Goal: Information Seeking & Learning: Find specific fact

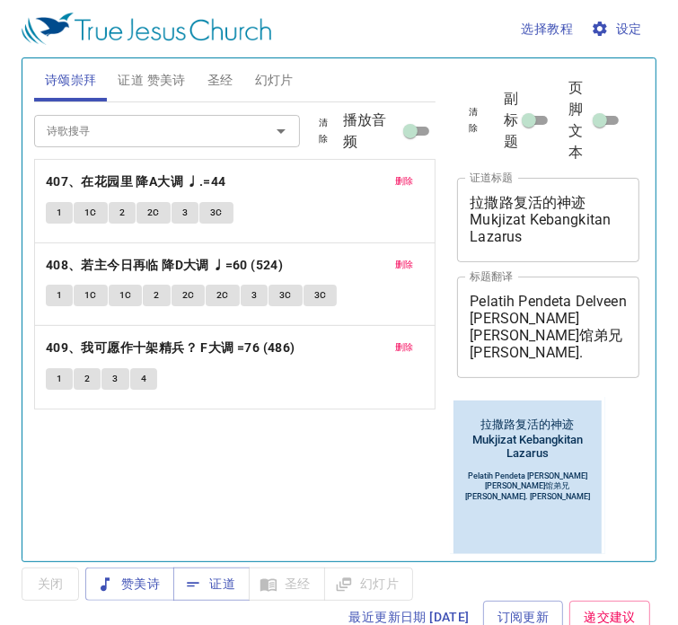
click at [402, 183] on span "删除" at bounding box center [404, 181] width 19 height 16
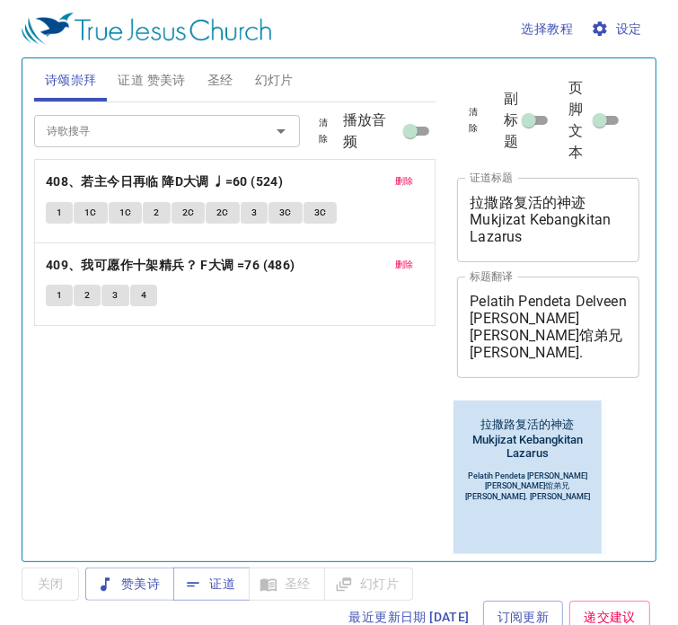
click at [402, 183] on span "删除" at bounding box center [404, 181] width 19 height 16
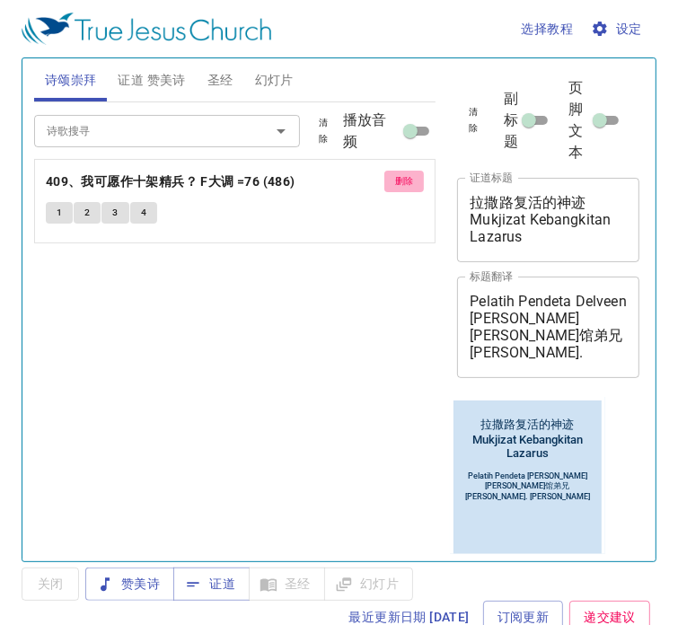
click at [402, 183] on span "删除" at bounding box center [404, 181] width 19 height 16
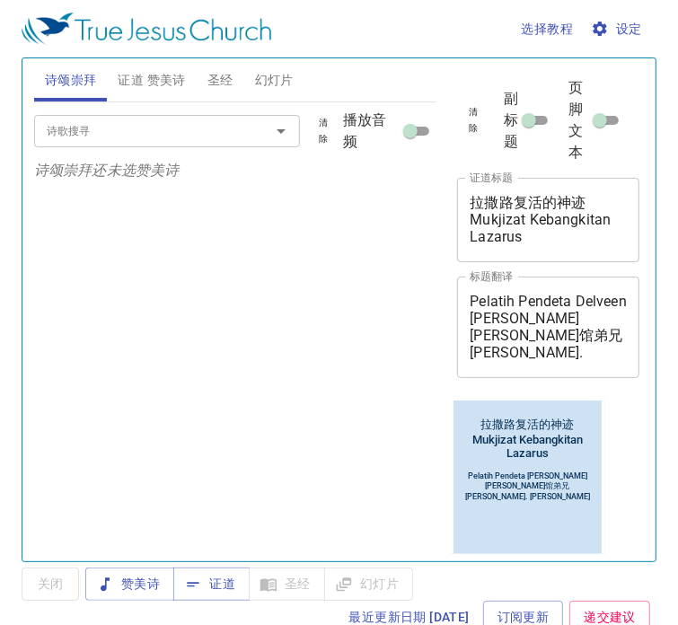
click at [102, 133] on input "诗歌搜寻" at bounding box center [141, 130] width 202 height 21
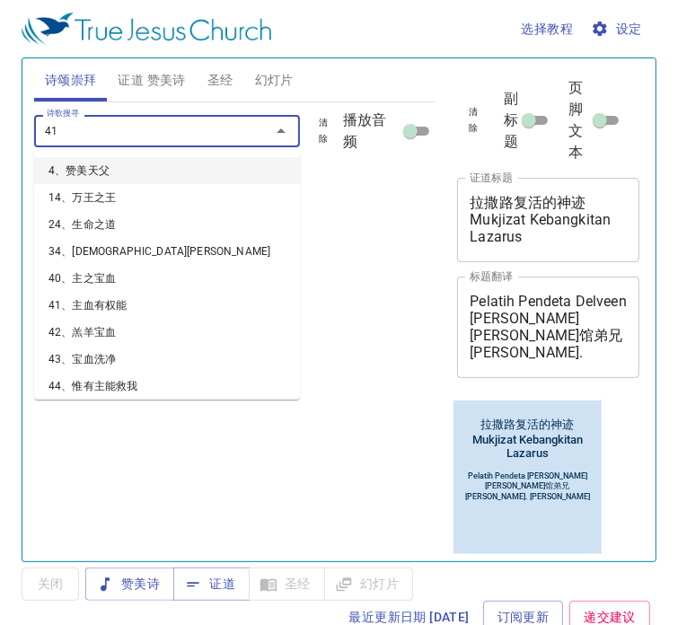
type input "412"
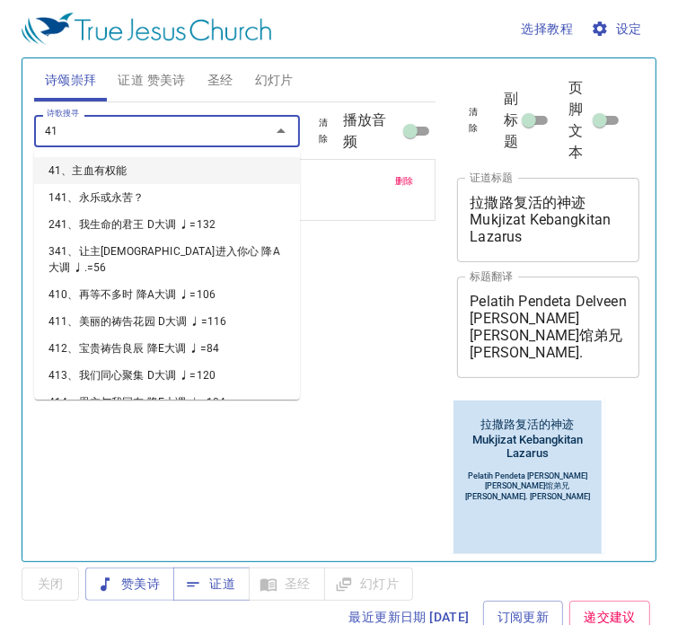
type input "413"
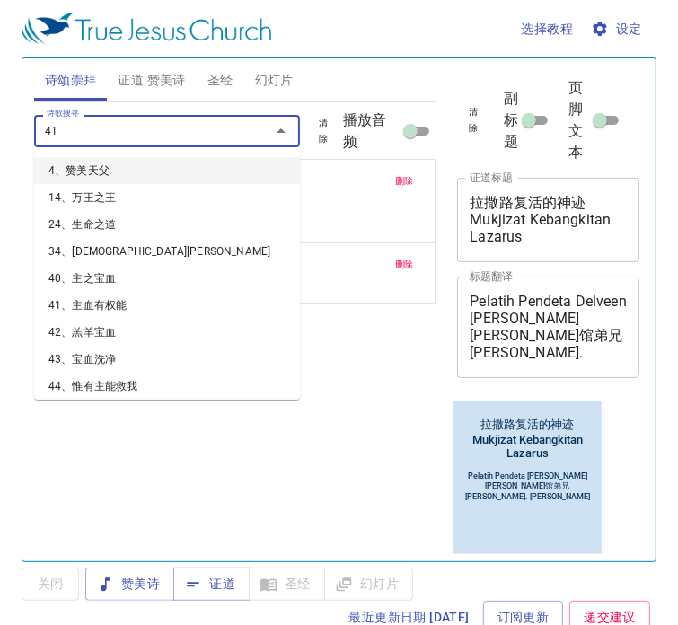
type input "414"
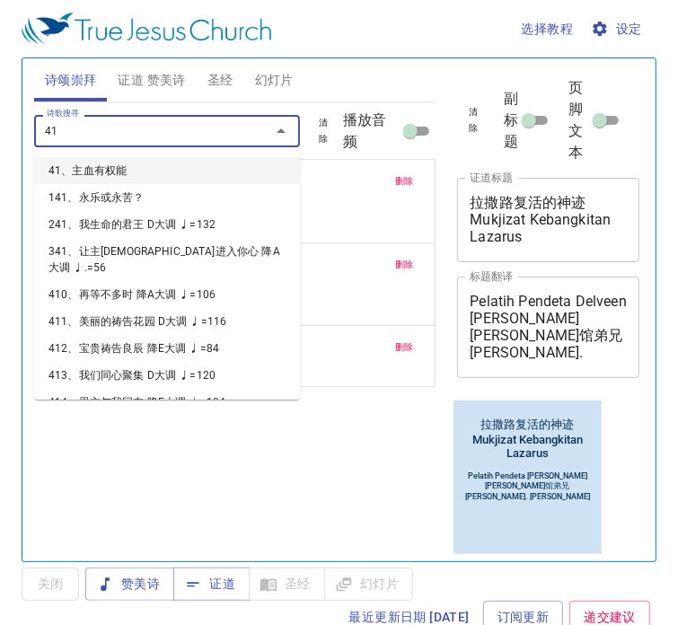
type input "415"
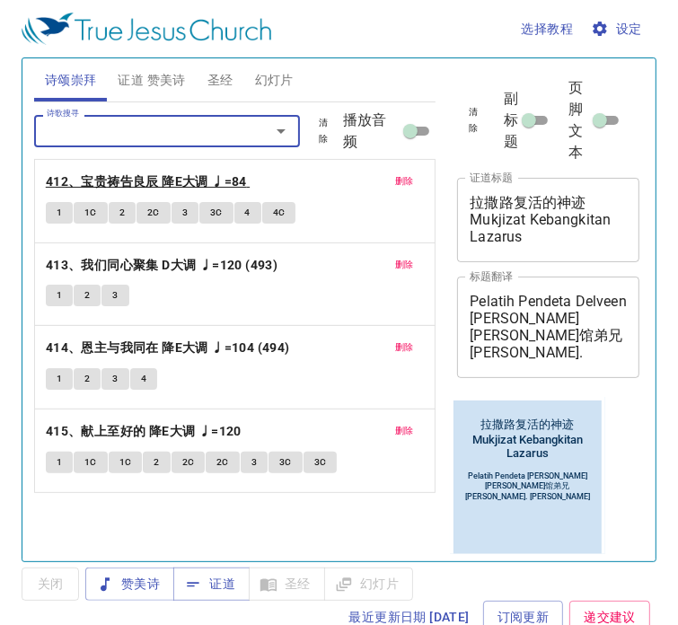
click at [133, 181] on b "412、宝贵祷告良辰 降E大调 ♩=84" at bounding box center [146, 182] width 201 height 22
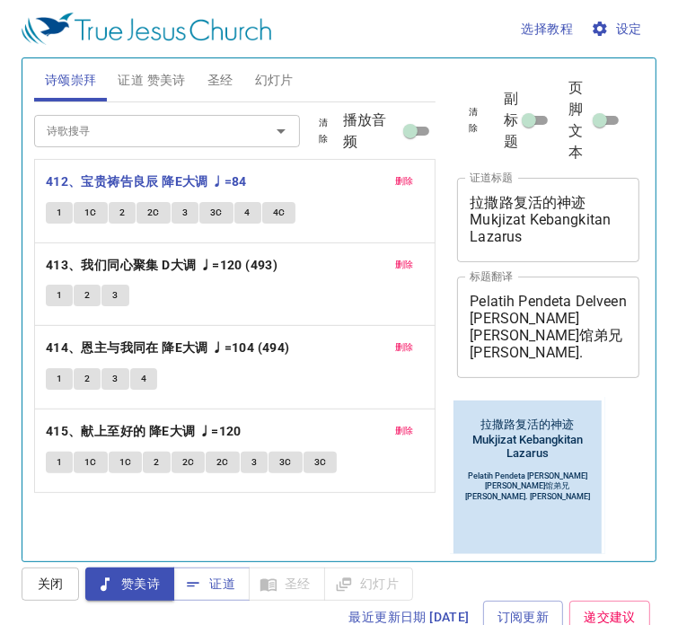
click at [668, 215] on div "选择教程 设定 诗颂崇拜 证道 赞美诗 圣经 幻灯片 诗歌搜寻 诗歌搜寻 清除 播放音频 删除 412、宝贵祷告良辰 降E大调 ♩=84 1 1C 2 2C …" at bounding box center [339, 312] width 678 height 625
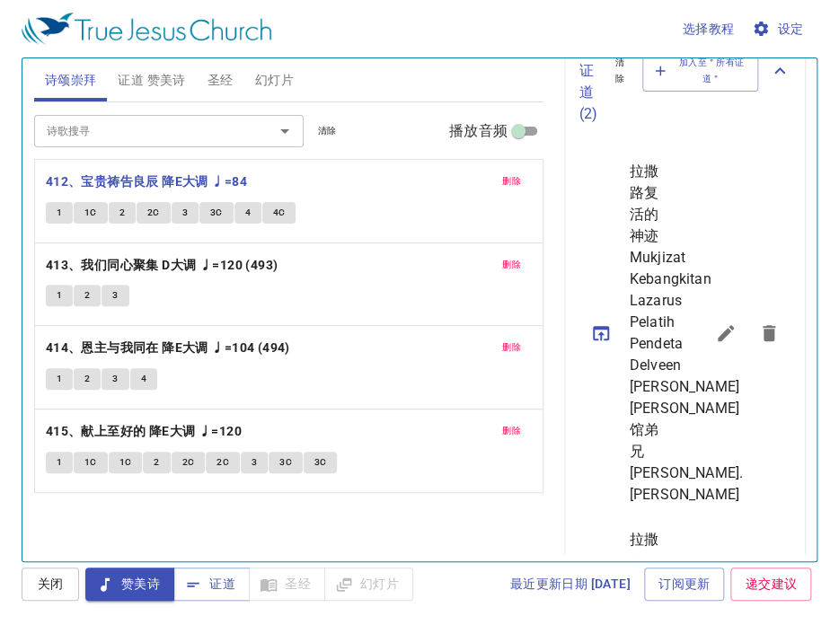
scroll to position [539, 0]
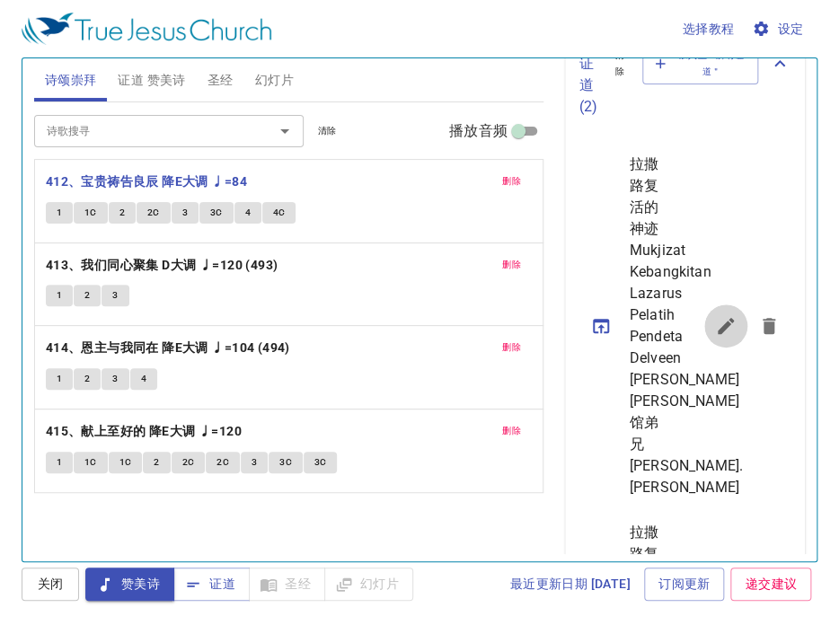
click at [677, 334] on icon "sermon lineup list" at bounding box center [726, 326] width 16 height 16
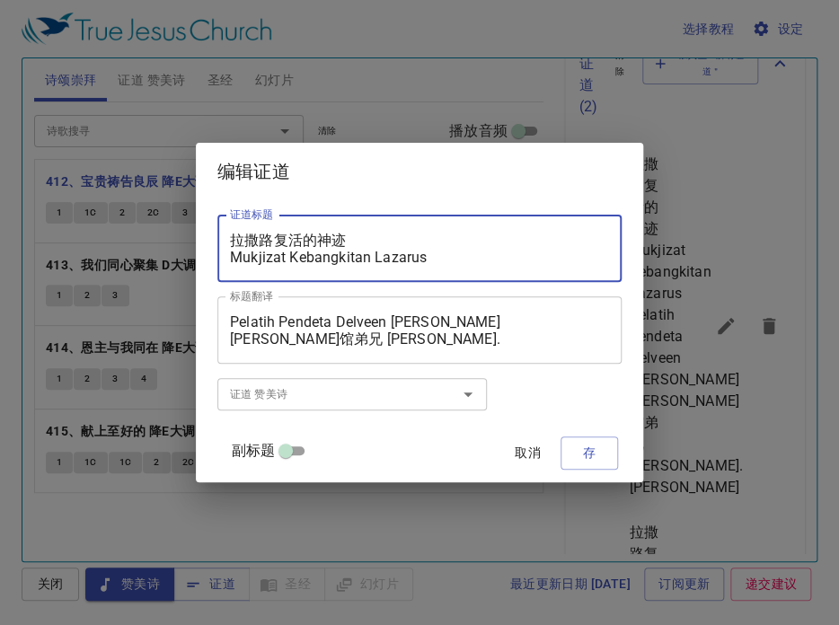
click at [327, 259] on textarea "拉撒路复活的神迹 Mukjizat Kebangkitan Lazarus" at bounding box center [419, 249] width 379 height 34
click at [296, 239] on textarea "拉撒路复活的神迹 Perjalanan Iman Kepercayaan [PERSON_NAME]" at bounding box center [419, 249] width 379 height 34
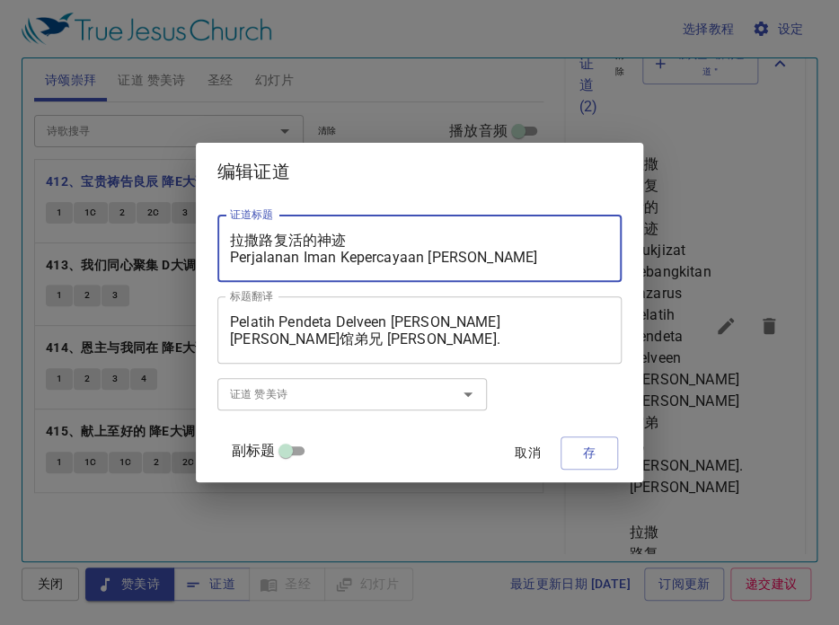
click at [296, 239] on textarea "拉撒路复活的神迹 Perjalanan Iman Kepercayaan [PERSON_NAME]" at bounding box center [419, 249] width 379 height 34
type textarea "[PERSON_NAME]的信仰历程 Perjalanan Iman Kepercayaan [PERSON_NAME]"
click at [252, 322] on textarea "Pelatih Pendeta Delveen [PERSON_NAME] [PERSON_NAME]馆弟兄 [PERSON_NAME]. [PERSON_N…" at bounding box center [419, 331] width 379 height 34
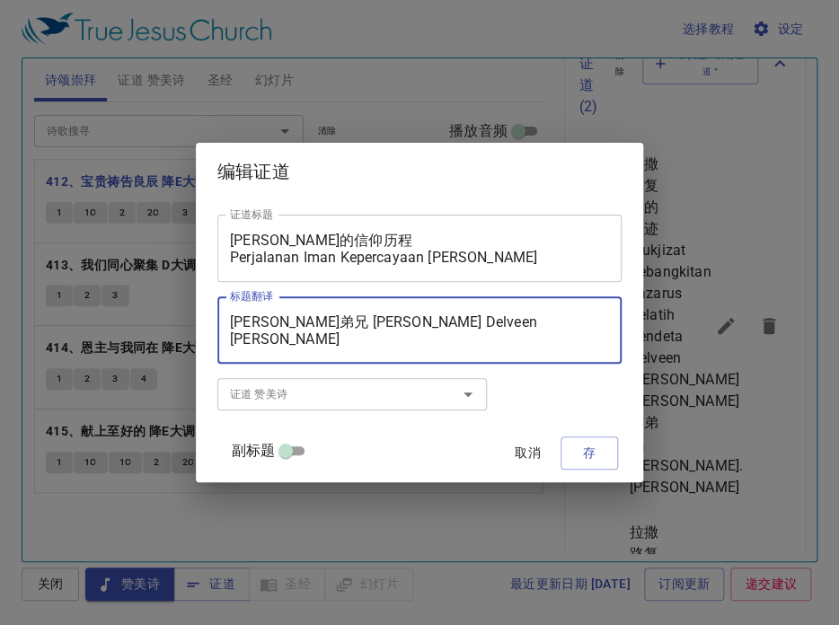
drag, startPoint x: 295, startPoint y: 342, endPoint x: 247, endPoint y: 341, distance: 47.6
click at [247, 341] on div "[PERSON_NAME]弟兄 [PERSON_NAME] Delveen [PERSON_NAME] [PERSON_NAME]馆弟兄 [PERSON_NA…" at bounding box center [419, 329] width 404 height 67
drag, startPoint x: 327, startPoint y: 323, endPoint x: 561, endPoint y: 328, distance: 233.7
click at [561, 328] on textarea "[PERSON_NAME]弟兄 Pelatih Pendeta [PERSON_NAME]弟兄 [PERSON_NAME]. [PERSON_NAME]" at bounding box center [419, 331] width 379 height 34
click at [467, 338] on textarea "[PERSON_NAME]弟兄 [PERSON_NAME]. [PERSON_NAME] [PERSON_NAME]弟兄 [PERSON_NAME]. [PE…" at bounding box center [419, 331] width 379 height 34
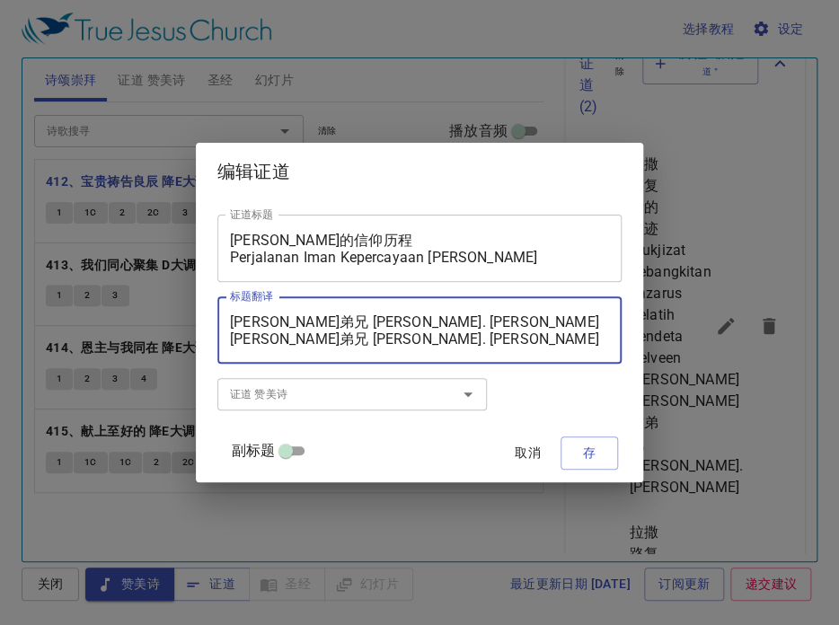
click at [438, 340] on textarea "[PERSON_NAME]弟兄 [PERSON_NAME]. [PERSON_NAME] [PERSON_NAME]弟兄 [PERSON_NAME]. [PE…" at bounding box center [419, 331] width 379 height 34
click at [453, 340] on textarea "[PERSON_NAME]弟兄 [PERSON_NAME]. [PERSON_NAME] [PERSON_NAME]弟兄 [PERSON_NAME]. [PE…" at bounding box center [419, 331] width 379 height 34
type textarea "[PERSON_NAME]弟兄 [PERSON_NAME]. [PERSON_NAME] [PERSON_NAME]弟兄 [PERSON_NAME]. [PE…"
click at [293, 394] on input "证道 赞美诗" at bounding box center [326, 394] width 206 height 21
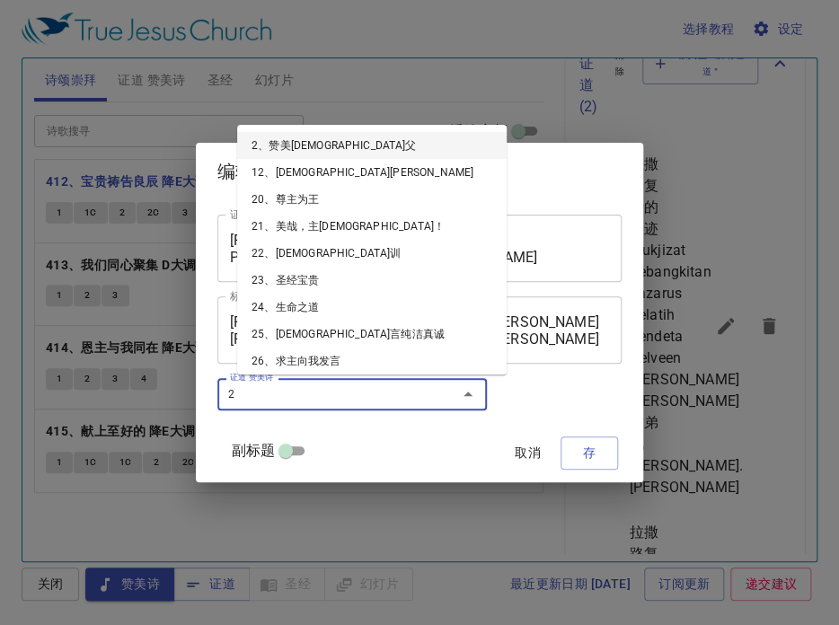
type input "23"
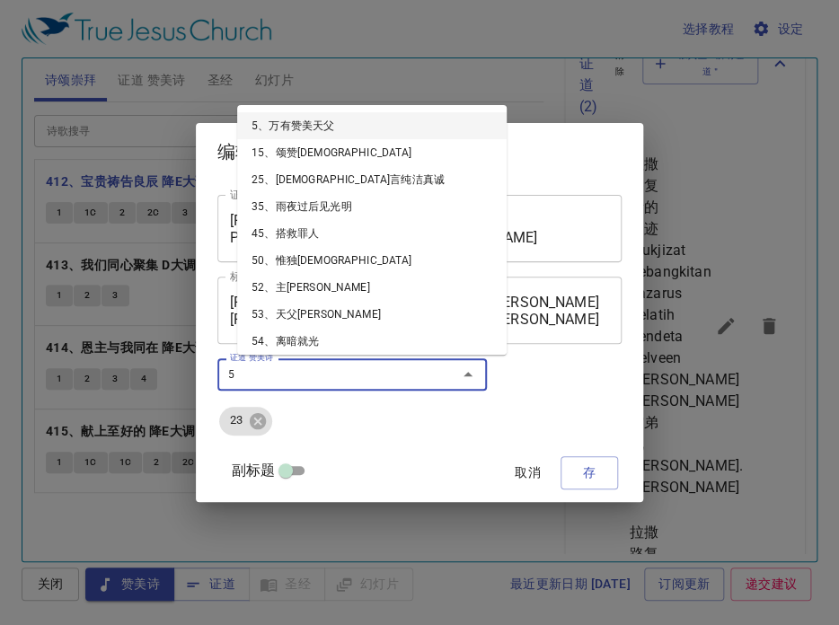
type input "52"
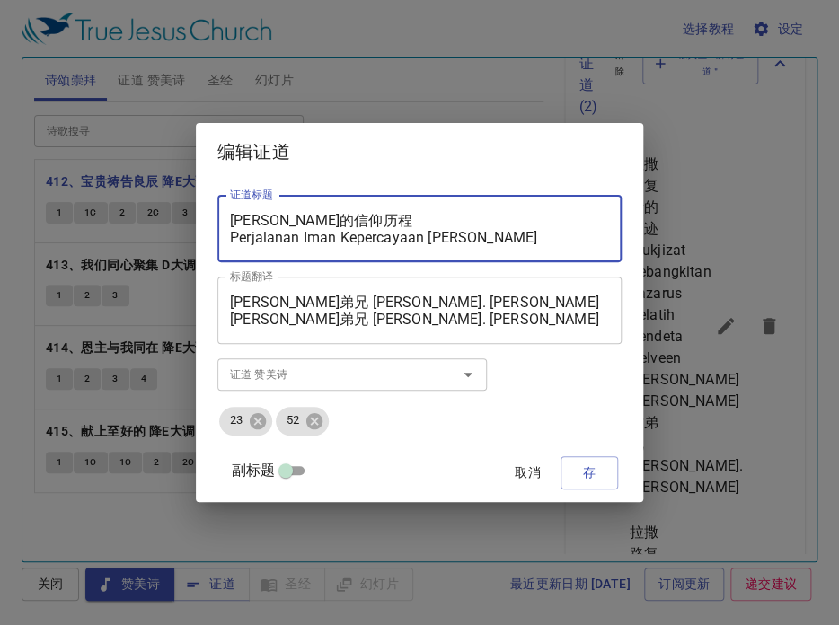
click at [300, 220] on textarea "[PERSON_NAME]的信仰历程 Perjalanan Iman Kepercayaan [PERSON_NAME]" at bounding box center [419, 229] width 379 height 34
click at [575, 470] on span "存" at bounding box center [589, 473] width 29 height 22
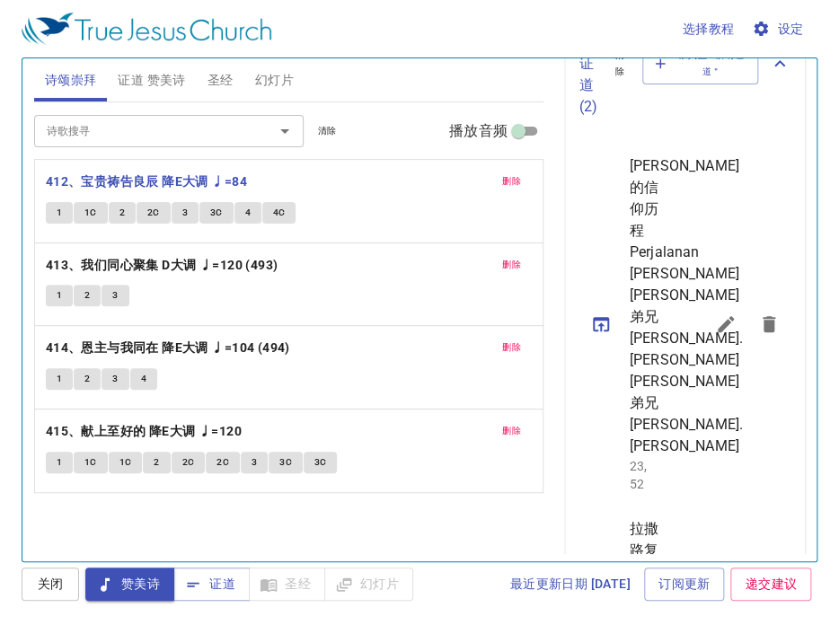
click at [604, 335] on icon "sermon lineup list" at bounding box center [601, 325] width 22 height 22
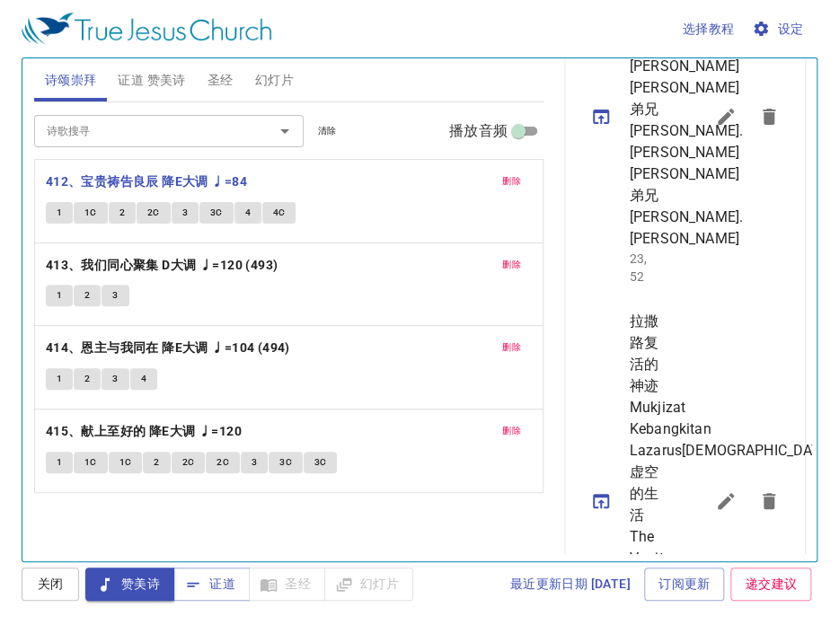
scroll to position [826, 0]
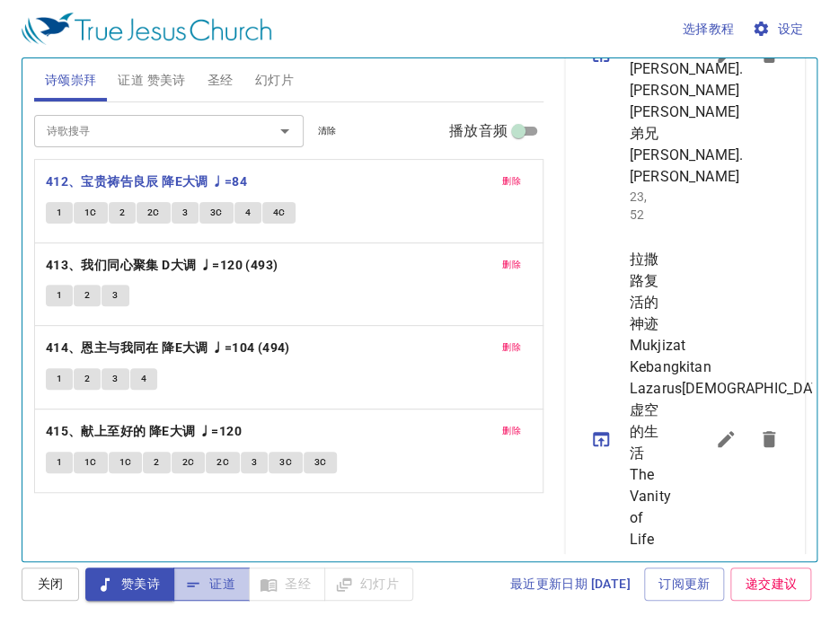
click at [0, 0] on span "证道" at bounding box center [0, 0] width 0 height 0
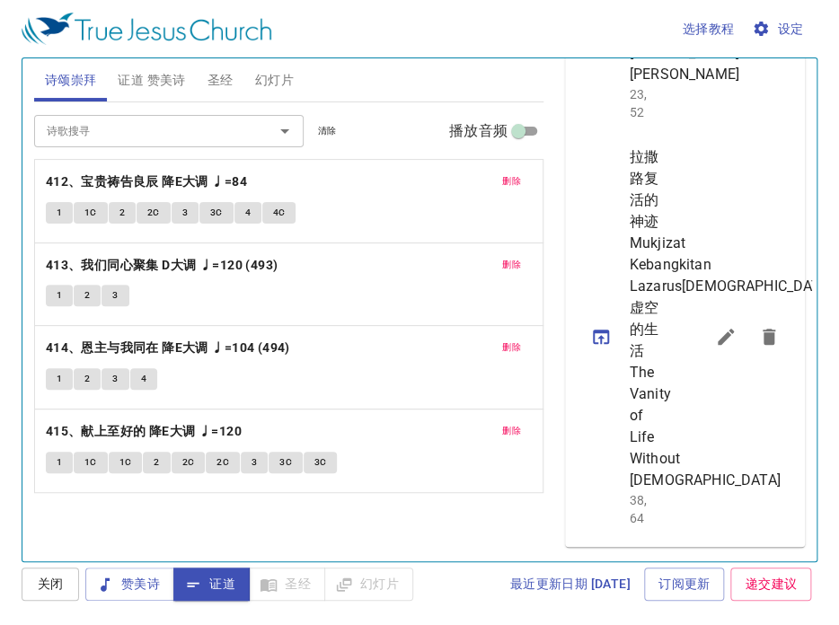
scroll to position [1275, 0]
click at [0, 0] on button "sermon lineup list" at bounding box center [0, 0] width 0 height 0
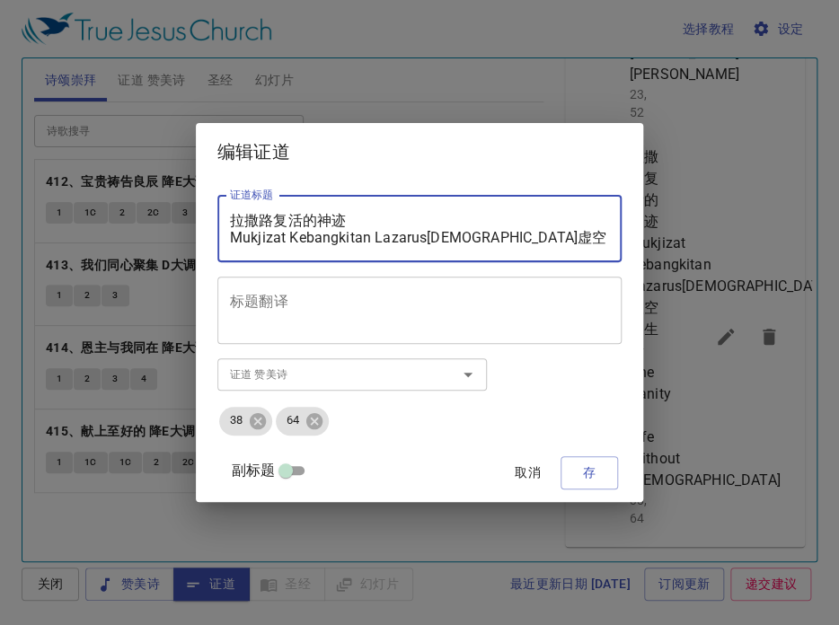
click at [355, 226] on textarea "拉撒路复活的神迹 Mukjizat Kebangkitan Lazarus[DEMOGRAPHIC_DATA]虚空的生活 The Vanity of Life…" at bounding box center [419, 229] width 379 height 34
paste textarea "[PERSON_NAME]的信仰历程 Perjalanan Iman Kepercayaan [PERSON_NAME]"
type textarea "[PERSON_NAME]的信仰历程 Perjalanan Iman Kepercayaan [PERSON_NAME]"
click at [266, 423] on icon at bounding box center [258, 420] width 16 height 16
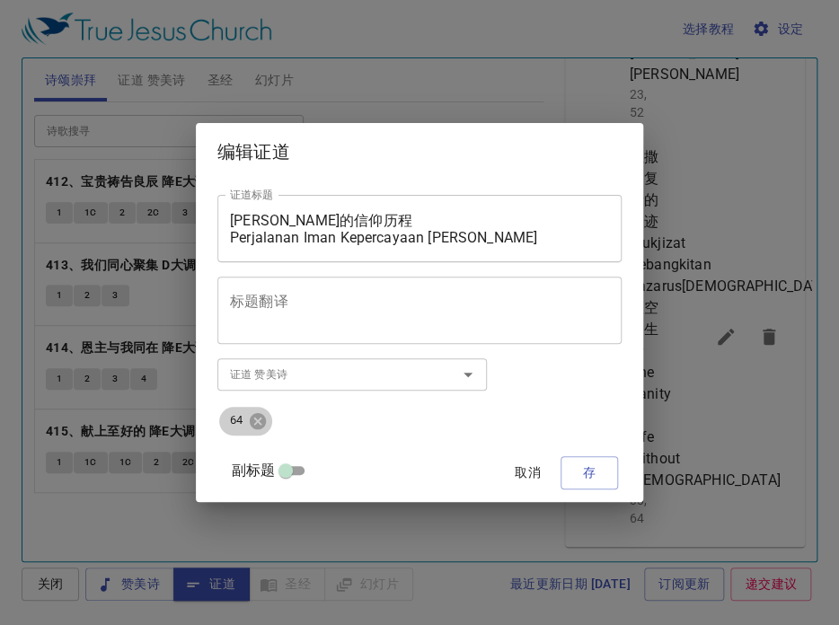
click at [266, 423] on icon at bounding box center [258, 420] width 16 height 16
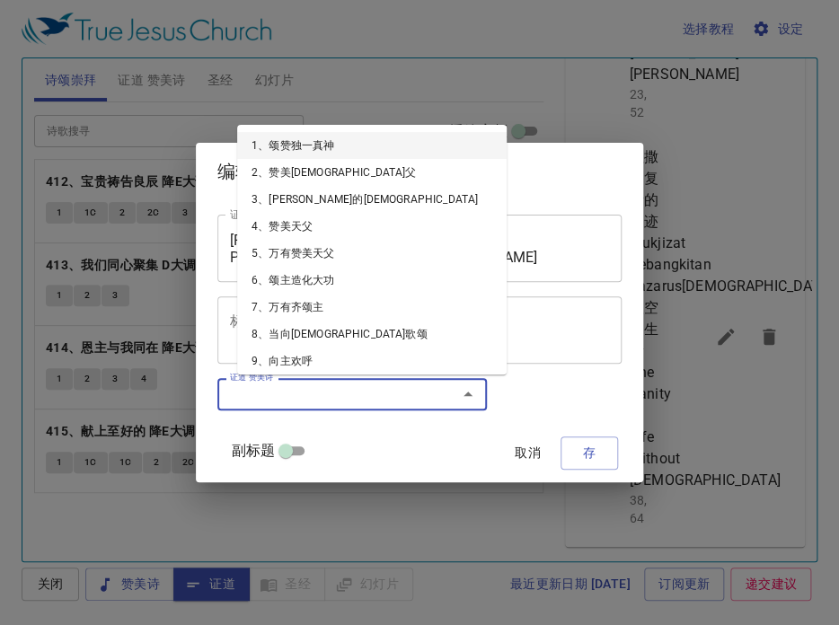
click at [284, 398] on input "证道 赞美诗" at bounding box center [326, 394] width 206 height 21
type input "23"
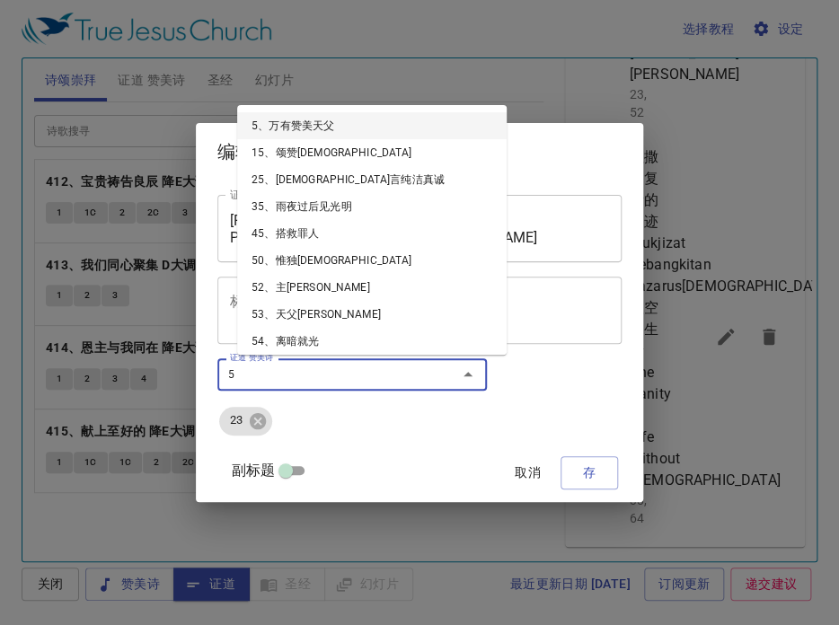
type input "52"
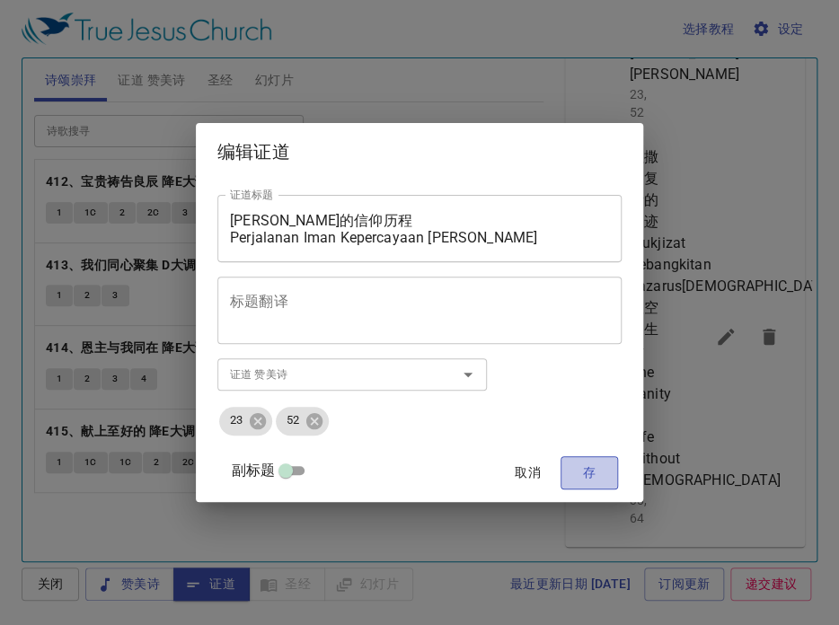
click at [575, 468] on span "存" at bounding box center [589, 473] width 29 height 22
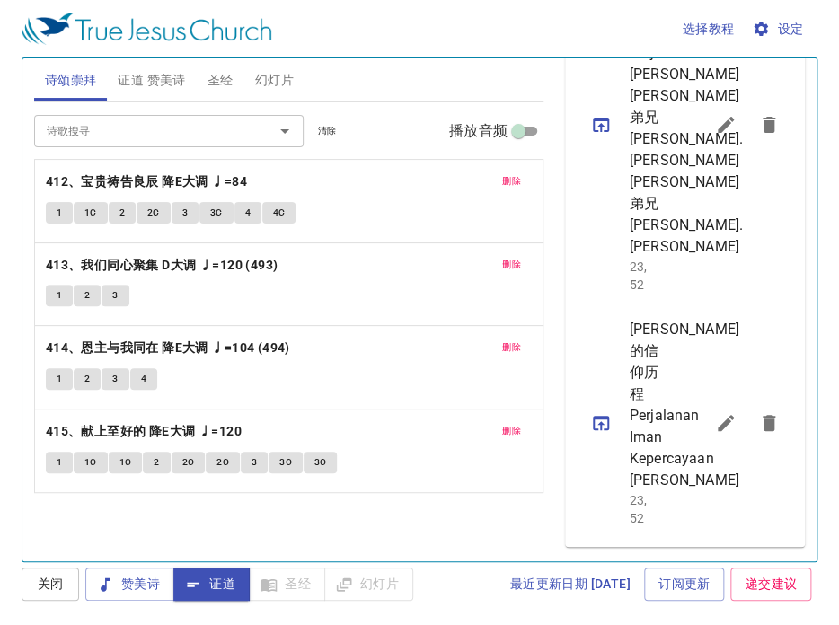
scroll to position [1143, 0]
click at [600, 416] on icon "sermon lineup list" at bounding box center [601, 423] width 16 height 14
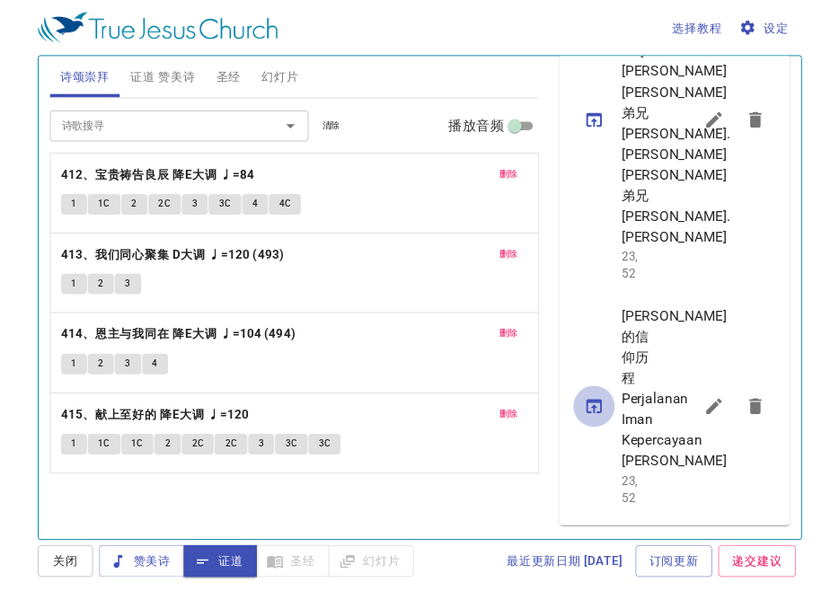
scroll to position [1109, 0]
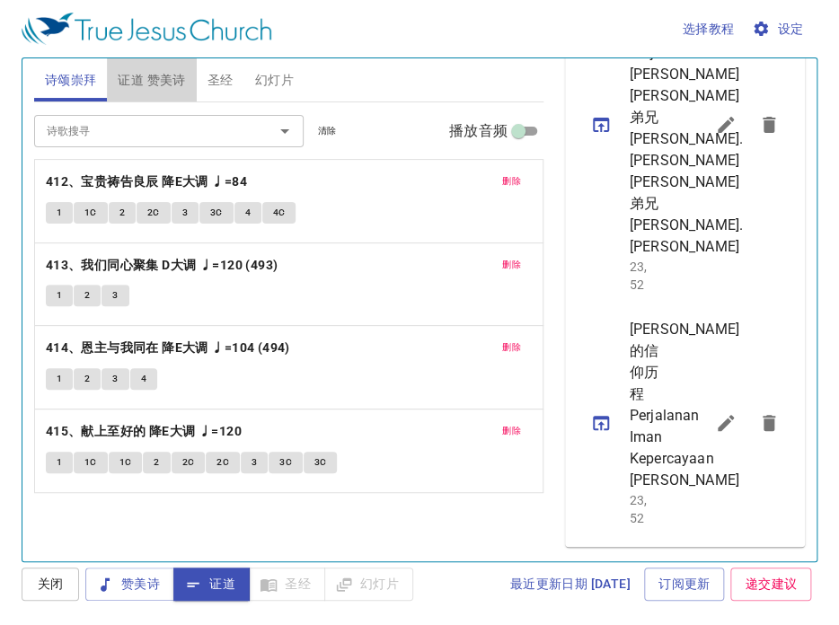
click at [169, 79] on span "证道 赞美诗" at bounding box center [151, 80] width 67 height 22
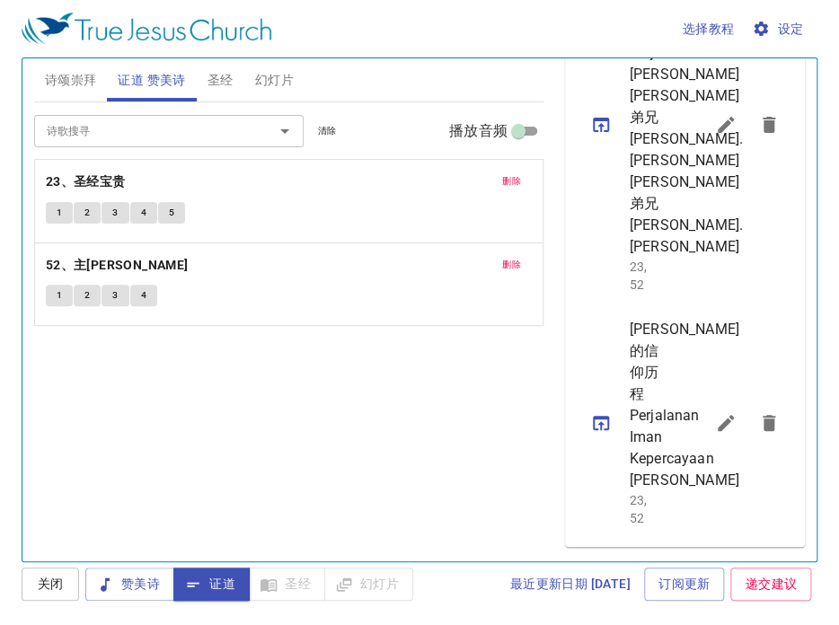
click at [0, 0] on div "最近更新日期 [DATE] 订阅更新 递交建议" at bounding box center [0, 0] width 0 height 0
click at [219, 83] on span "圣经" at bounding box center [221, 80] width 26 height 22
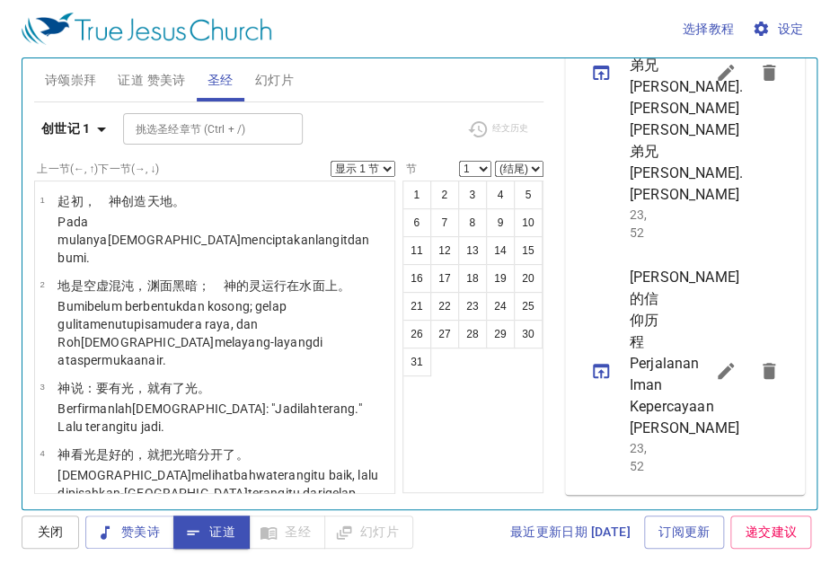
scroll to position [1092, 0]
click at [137, 79] on span "证道 赞美诗" at bounding box center [151, 80] width 67 height 22
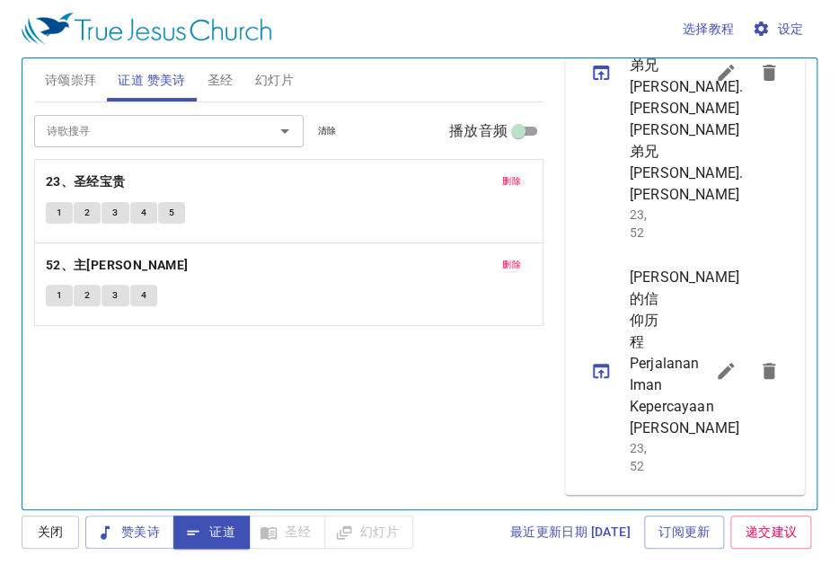
click at [47, 79] on span "诗颂崇拜" at bounding box center [71, 80] width 52 height 22
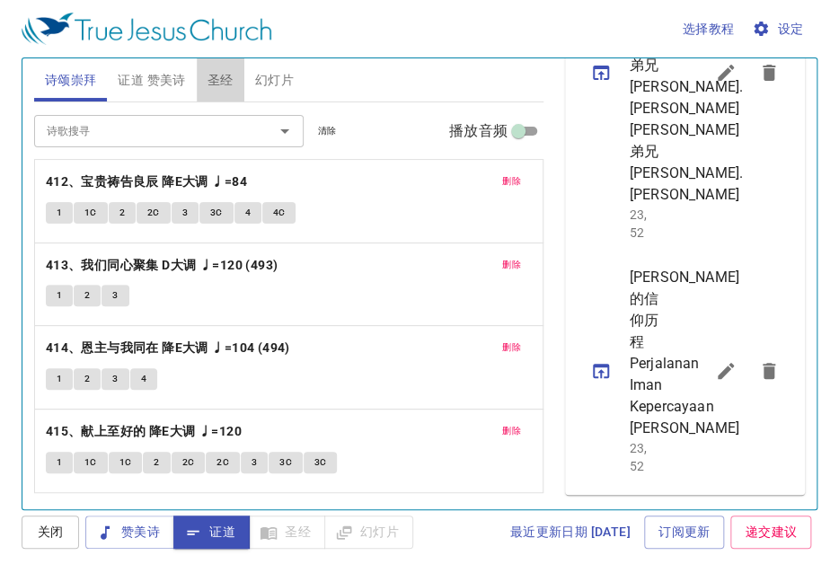
click at [212, 79] on span "圣经" at bounding box center [221, 80] width 26 height 22
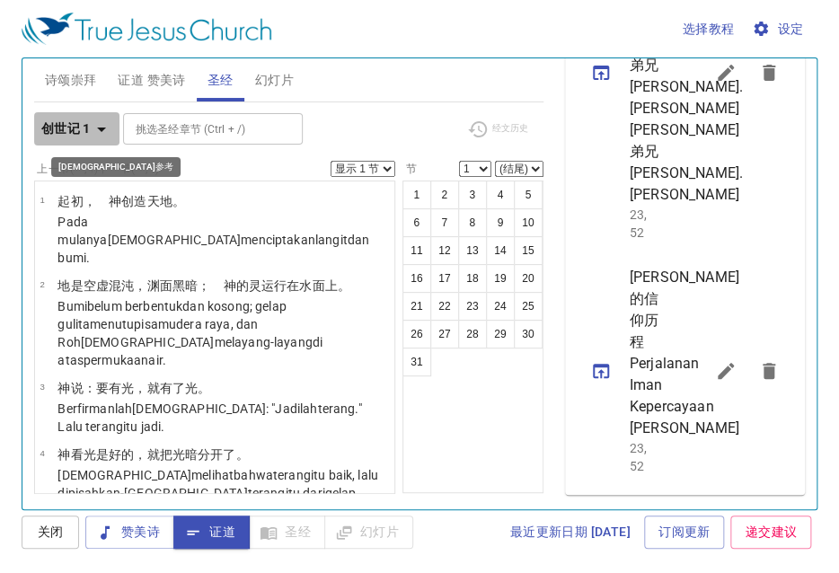
click at [102, 131] on icon "button" at bounding box center [102, 130] width 22 height 22
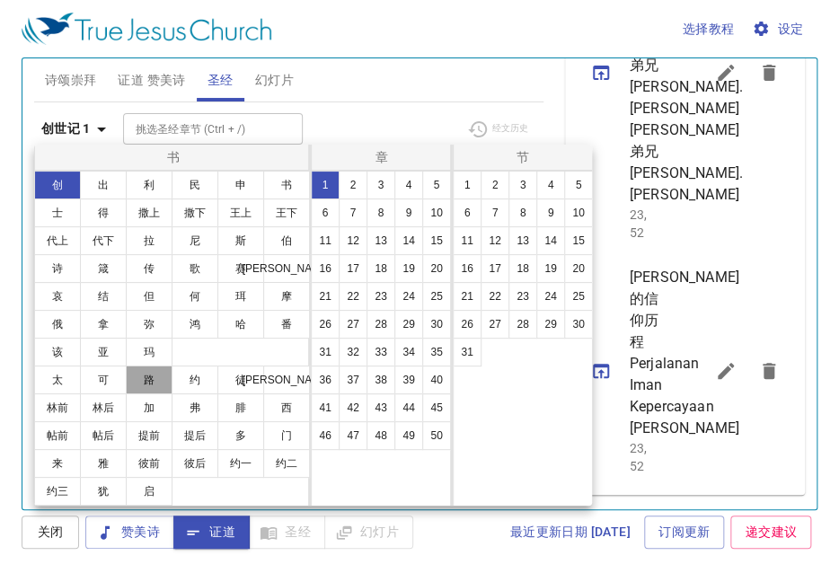
click at [155, 380] on button "路" at bounding box center [149, 380] width 47 height 29
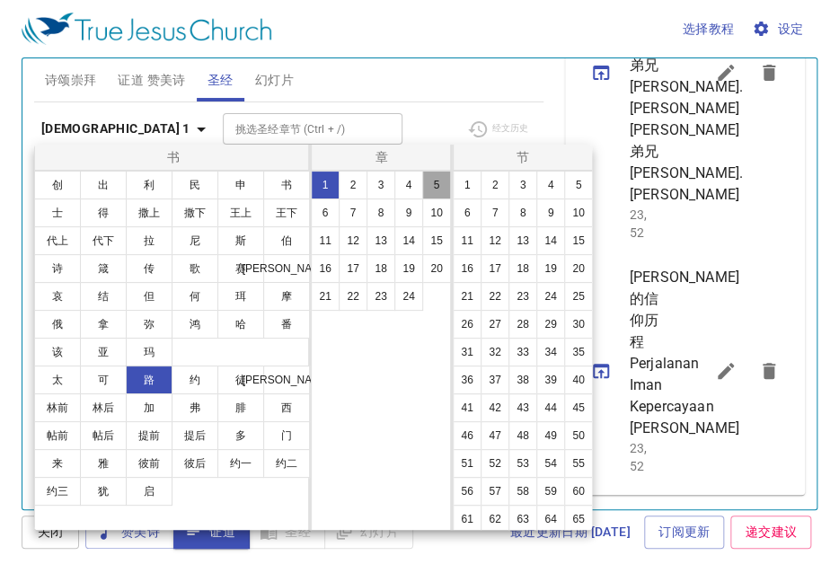
click at [441, 182] on button "5" at bounding box center [436, 185] width 29 height 29
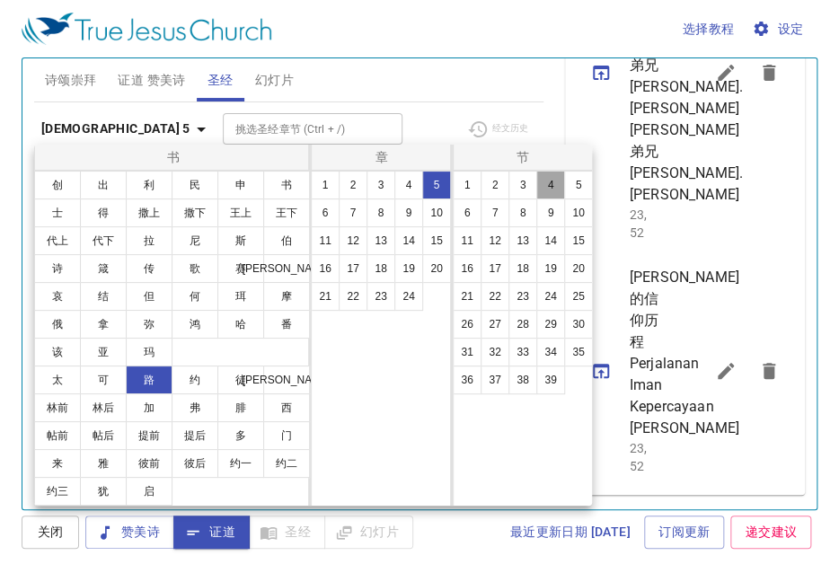
click at [553, 186] on button "4" at bounding box center [550, 185] width 29 height 29
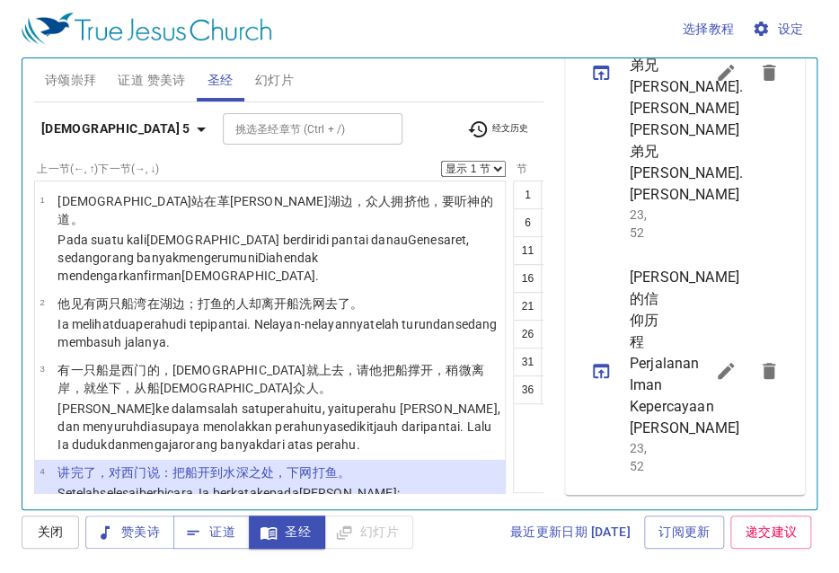
scroll to position [164, 0]
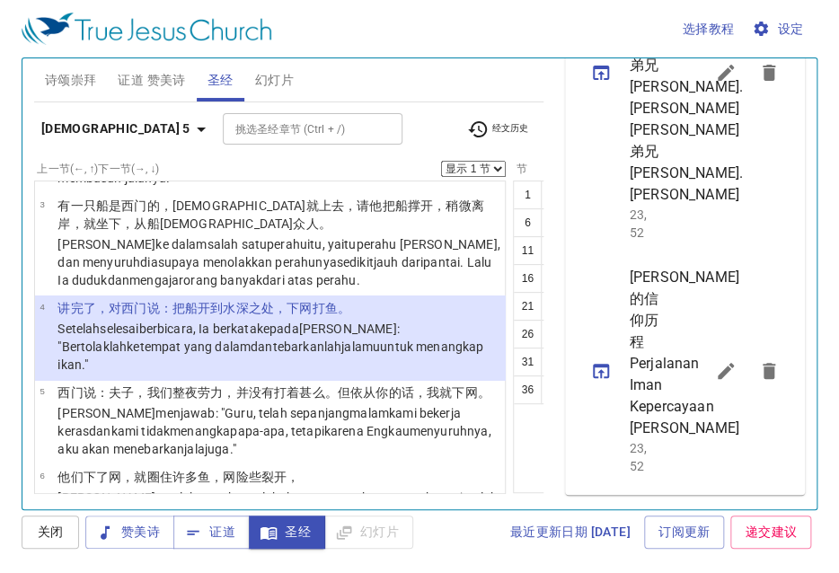
click at [624, 190] on button "5" at bounding box center [638, 195] width 29 height 29
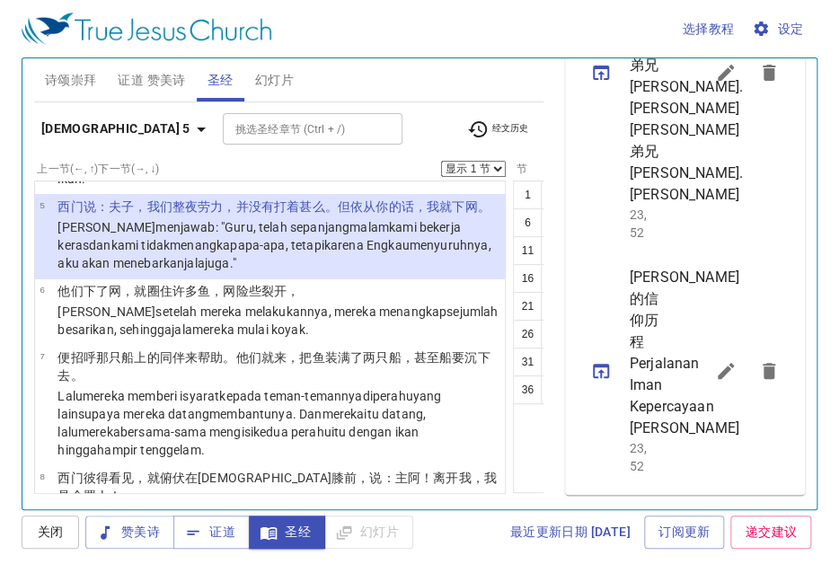
scroll to position [356, 0]
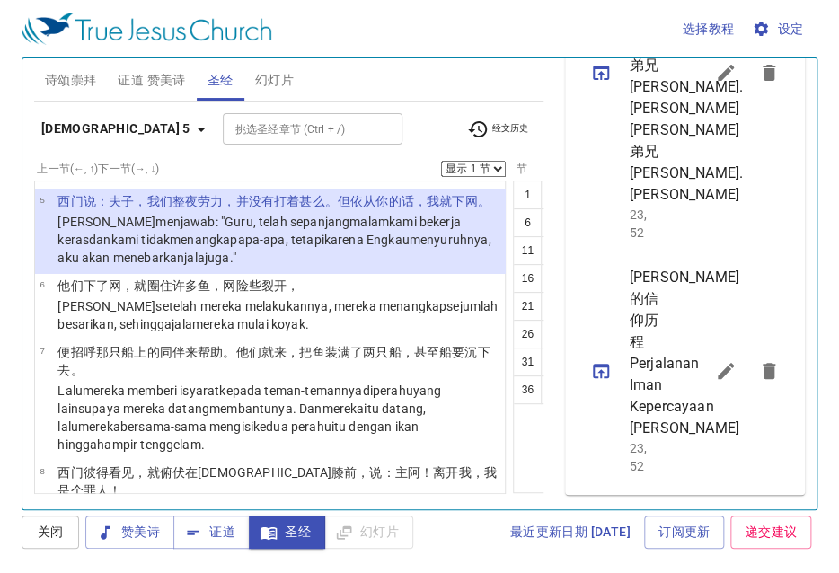
click at [569, 223] on button "8" at bounding box center [583, 222] width 29 height 29
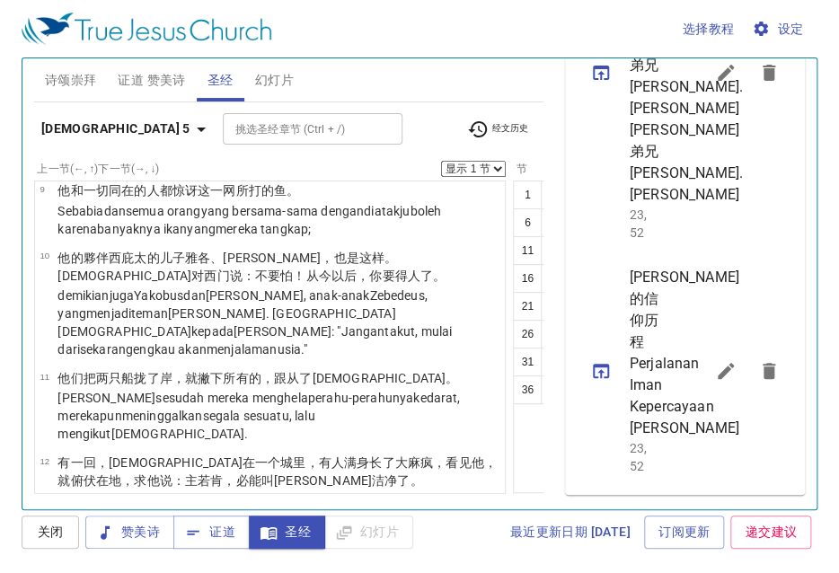
scroll to position [763, 0]
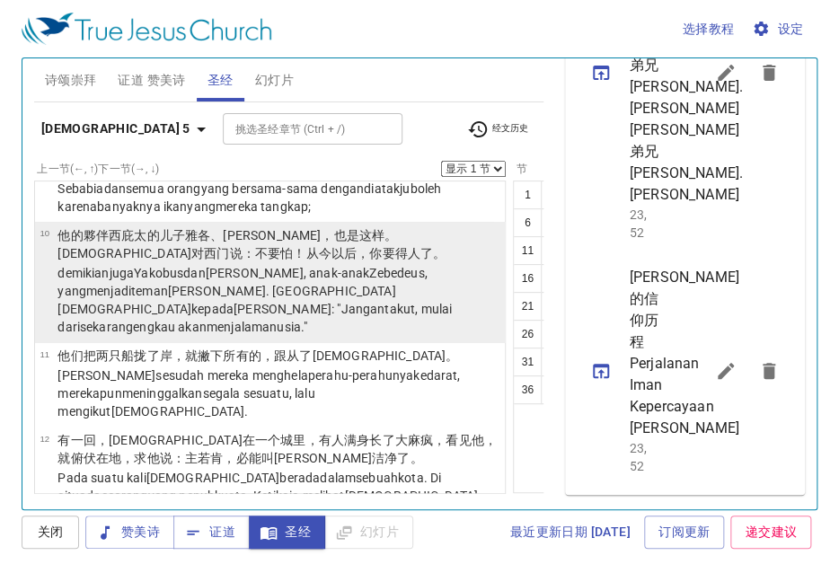
click at [198, 334] on wg2385 "[PERSON_NAME] [PERSON_NAME] , anak-anak [PERSON_NAME] , yang menjadi teman [PER…" at bounding box center [254, 300] width 394 height 68
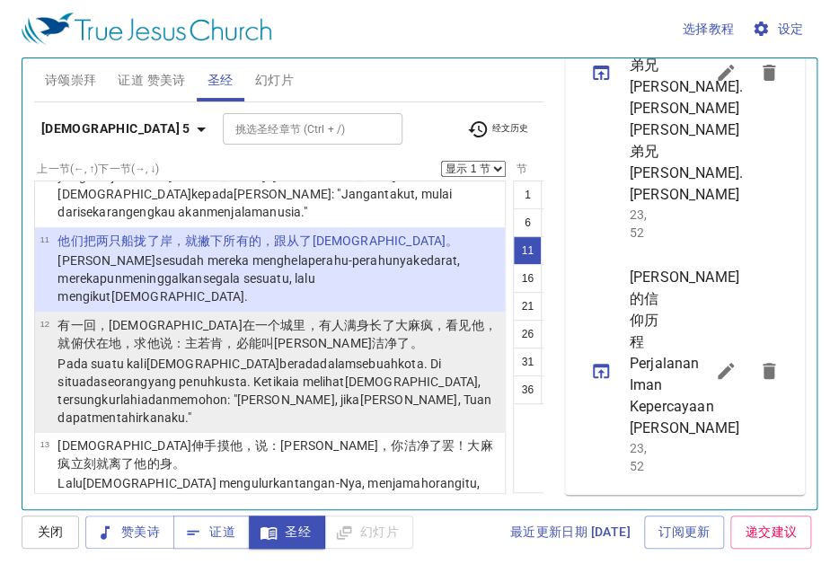
scroll to position [792, 0]
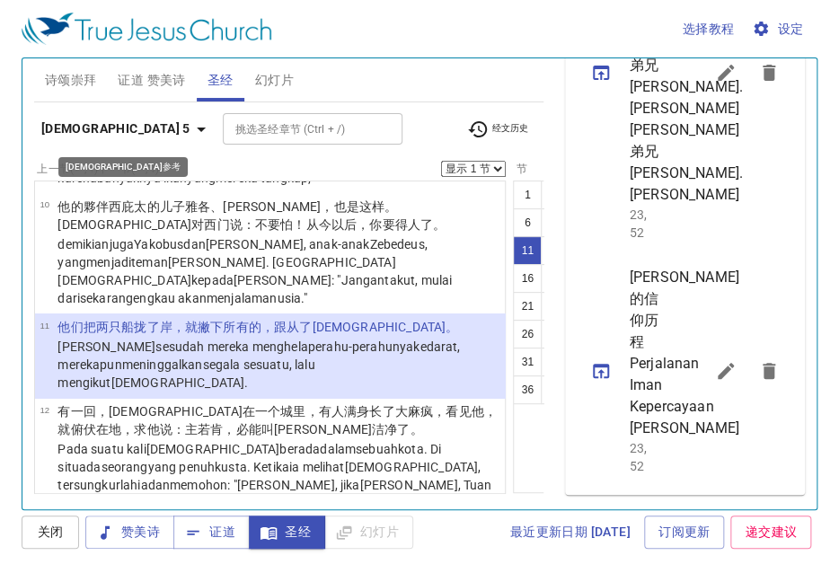
click at [93, 119] on b "[DEMOGRAPHIC_DATA] 5" at bounding box center [115, 129] width 149 height 22
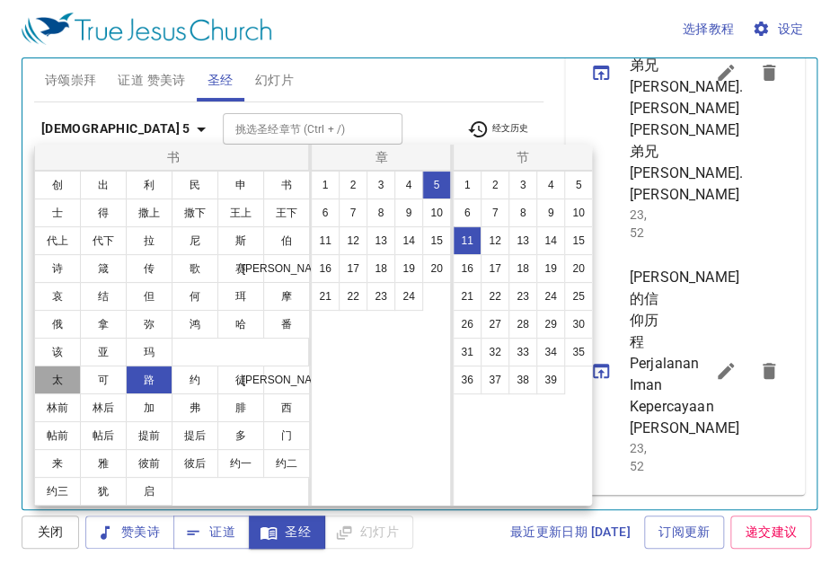
click at [73, 376] on button "太" at bounding box center [57, 380] width 47 height 29
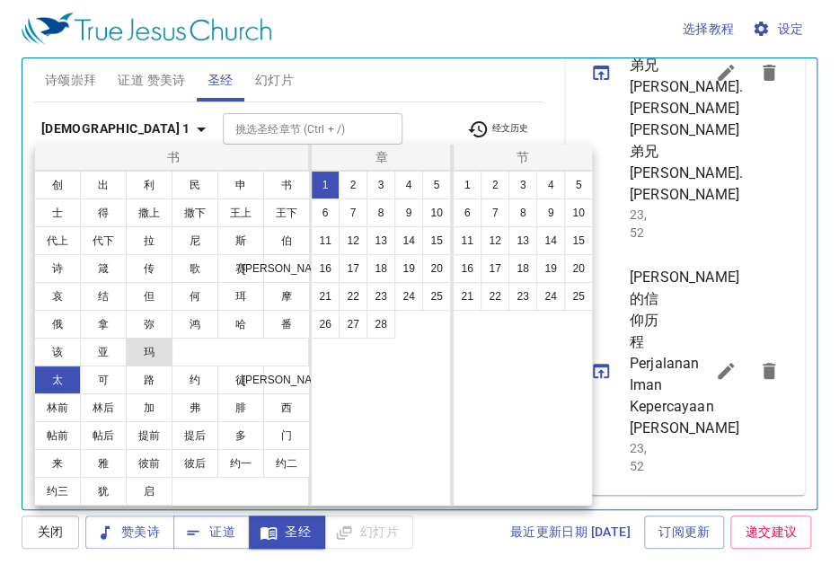
scroll to position [0, 0]
click at [405, 239] on button "14" at bounding box center [408, 240] width 29 height 29
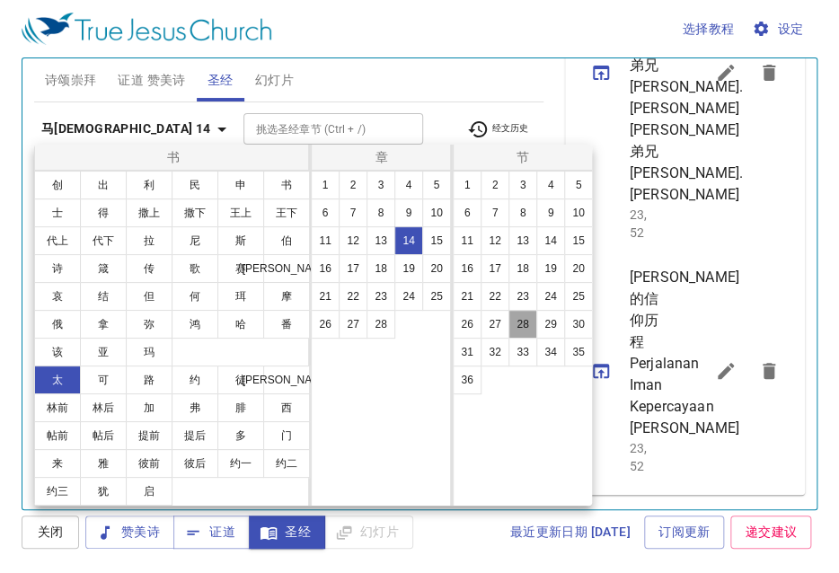
click at [525, 326] on button "28" at bounding box center [523, 324] width 29 height 29
select select "28"
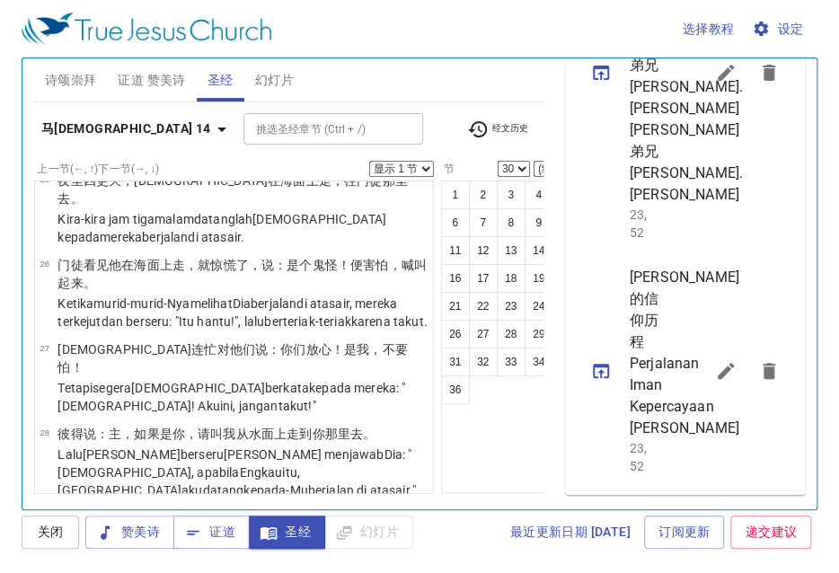
scroll to position [2487, 0]
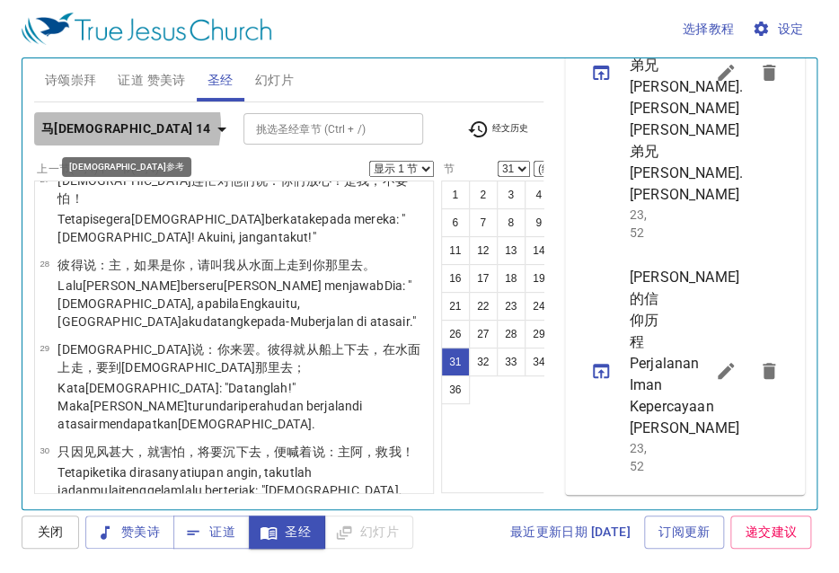
click at [211, 125] on icon "button" at bounding box center [222, 130] width 22 height 22
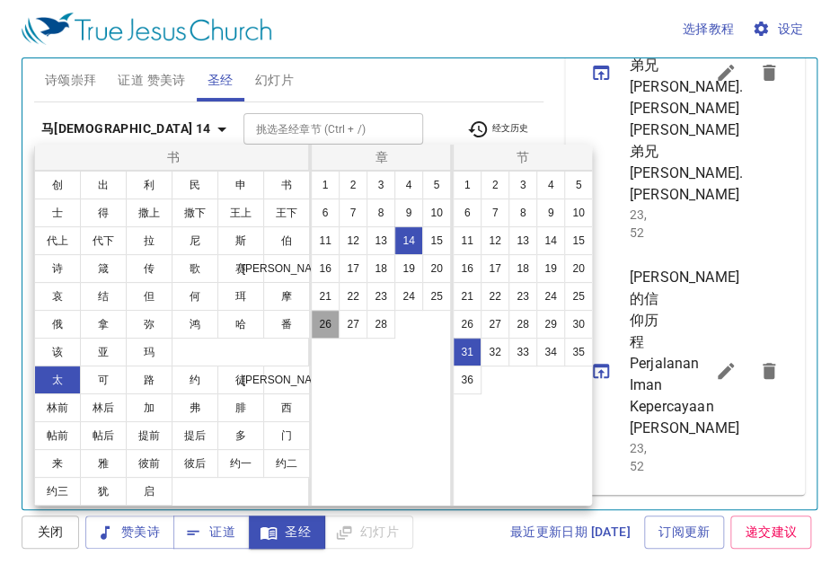
click at [329, 322] on button "26" at bounding box center [325, 324] width 29 height 29
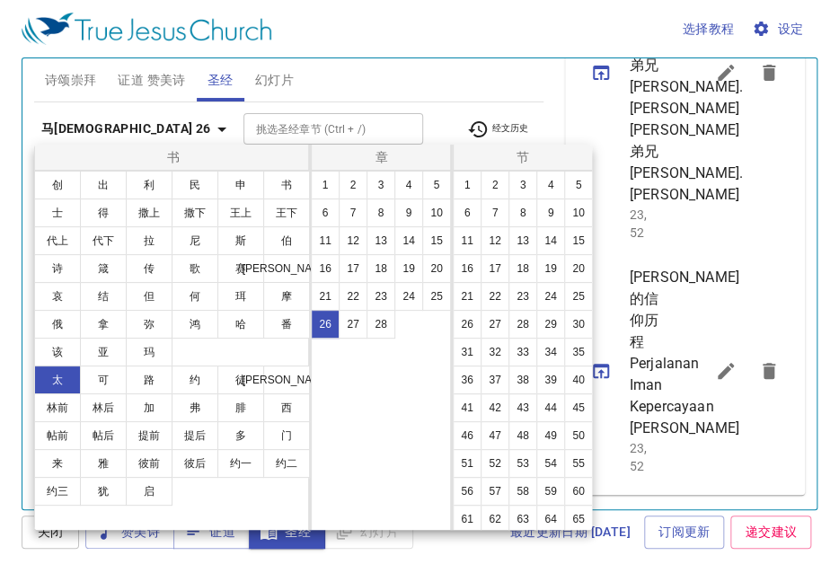
scroll to position [0, 0]
click at [323, 270] on button "16" at bounding box center [325, 268] width 29 height 29
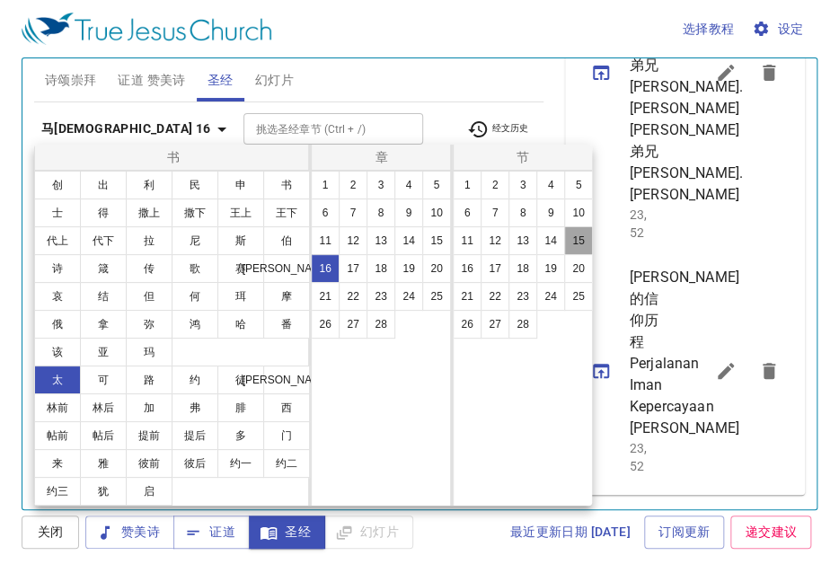
click at [570, 243] on button "15" at bounding box center [578, 240] width 29 height 29
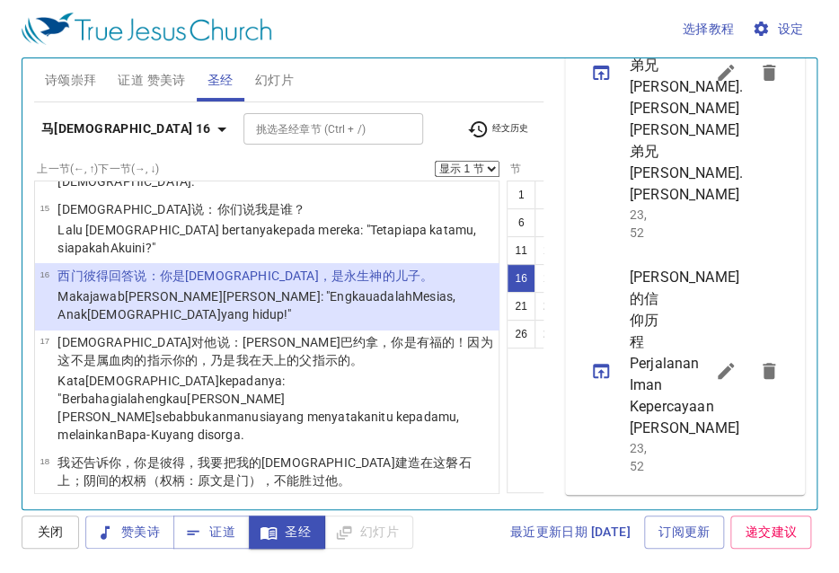
scroll to position [1416, 0]
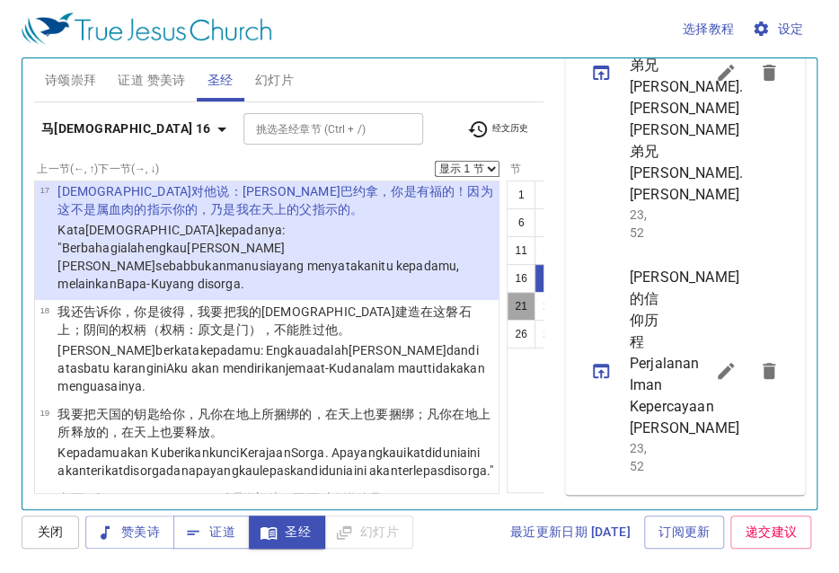
click at [507, 307] on button "21" at bounding box center [521, 306] width 29 height 29
select select "21"
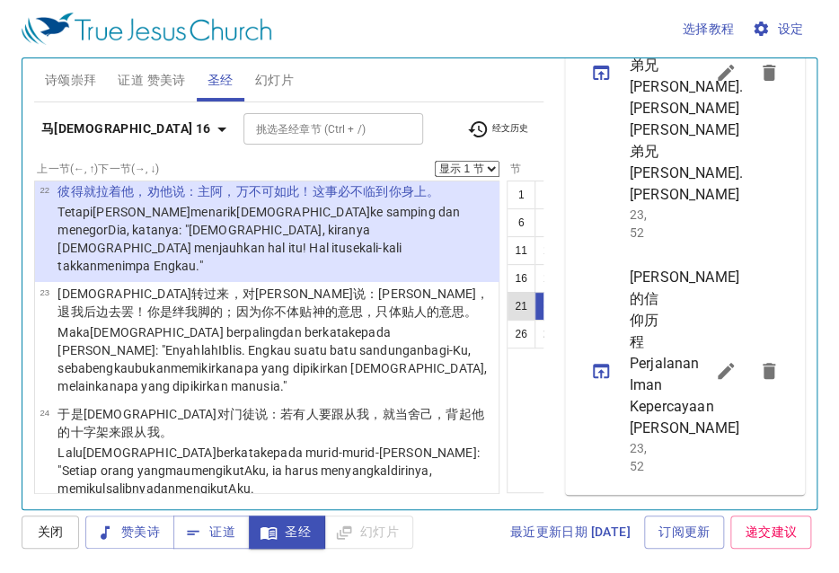
scroll to position [2039, 0]
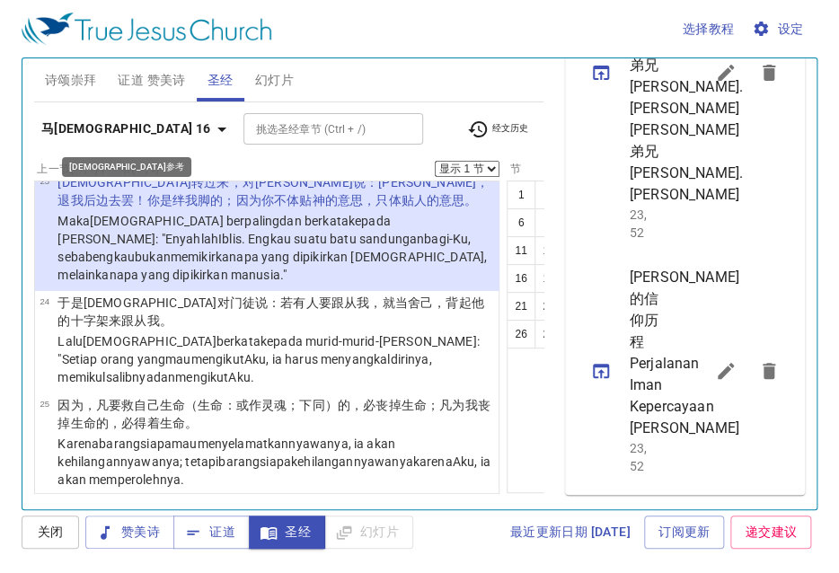
click at [109, 119] on b "马[DEMOGRAPHIC_DATA] 16" at bounding box center [126, 129] width 170 height 22
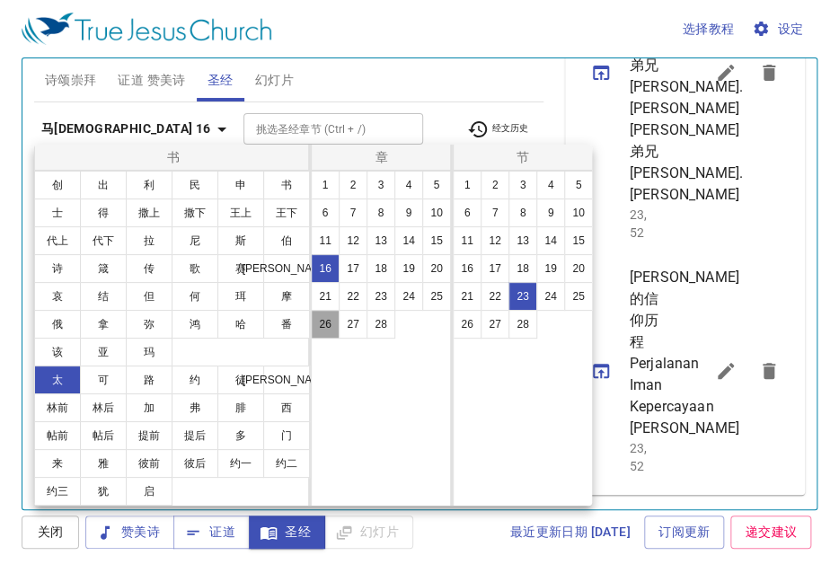
click at [317, 315] on button "26" at bounding box center [325, 324] width 29 height 29
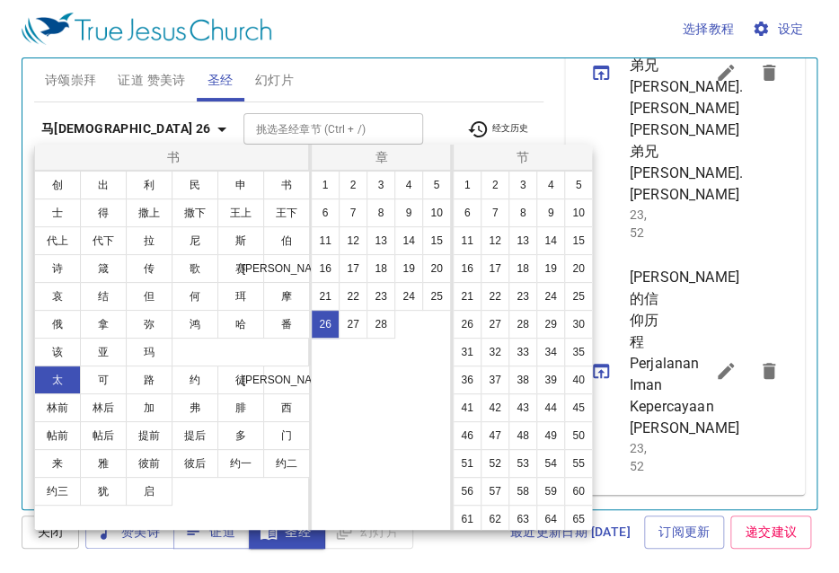
scroll to position [0, 0]
click at [509, 367] on button "33" at bounding box center [523, 352] width 29 height 29
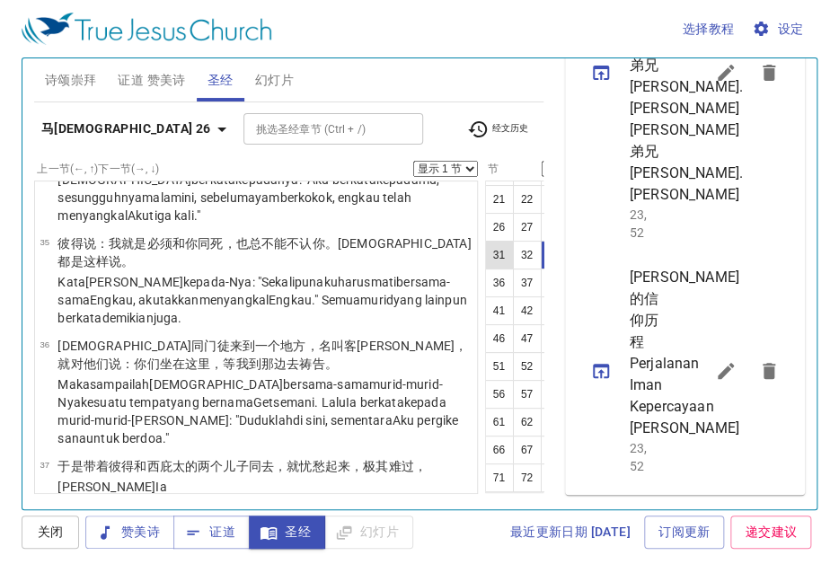
scroll to position [217, 0]
click at [569, 470] on button "74" at bounding box center [583, 478] width 29 height 29
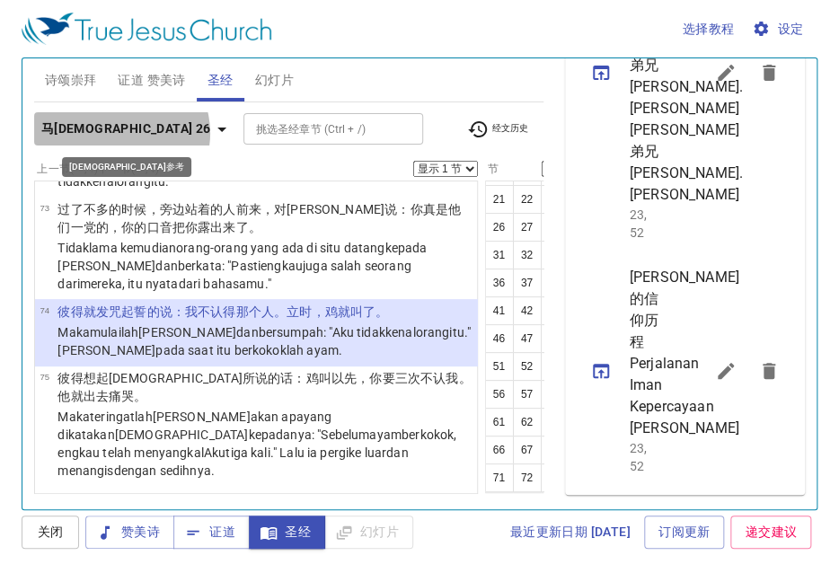
click at [211, 133] on icon "button" at bounding box center [222, 130] width 22 height 22
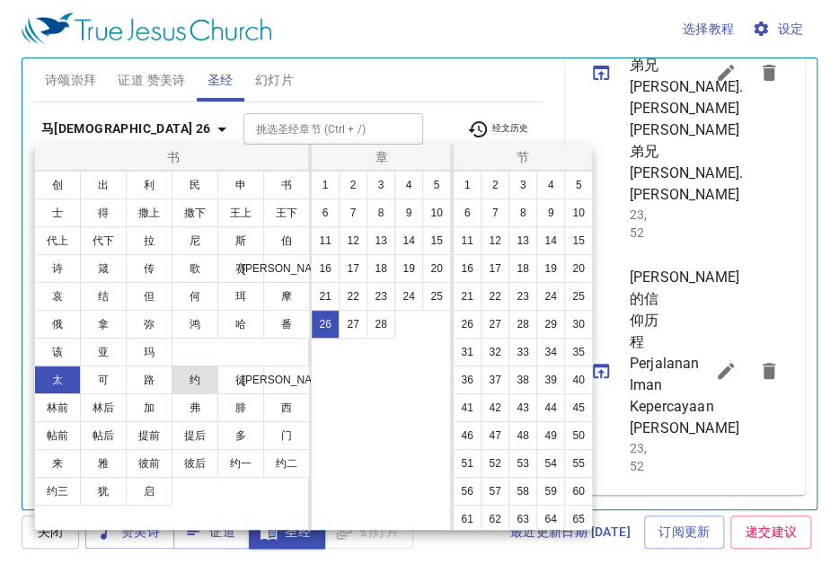
click at [200, 375] on button "约" at bounding box center [195, 380] width 47 height 29
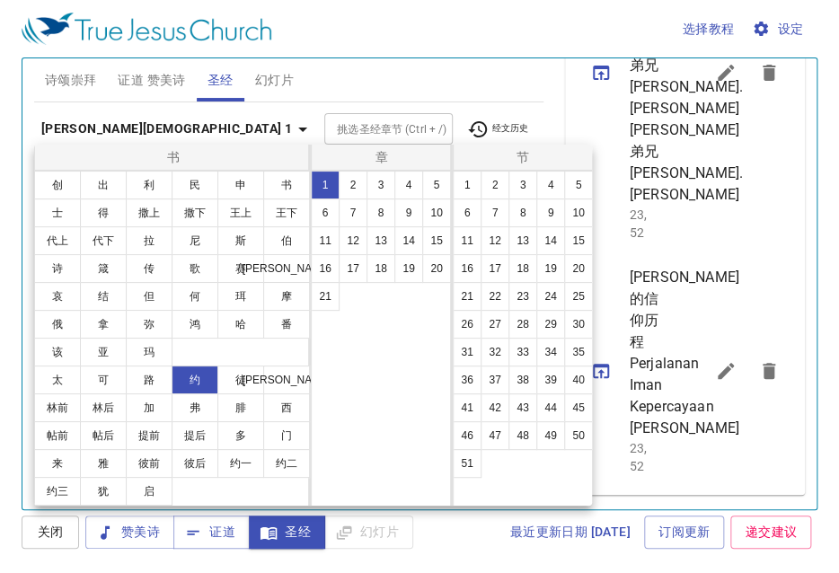
scroll to position [50, 0]
click at [338, 291] on button "21" at bounding box center [325, 296] width 29 height 29
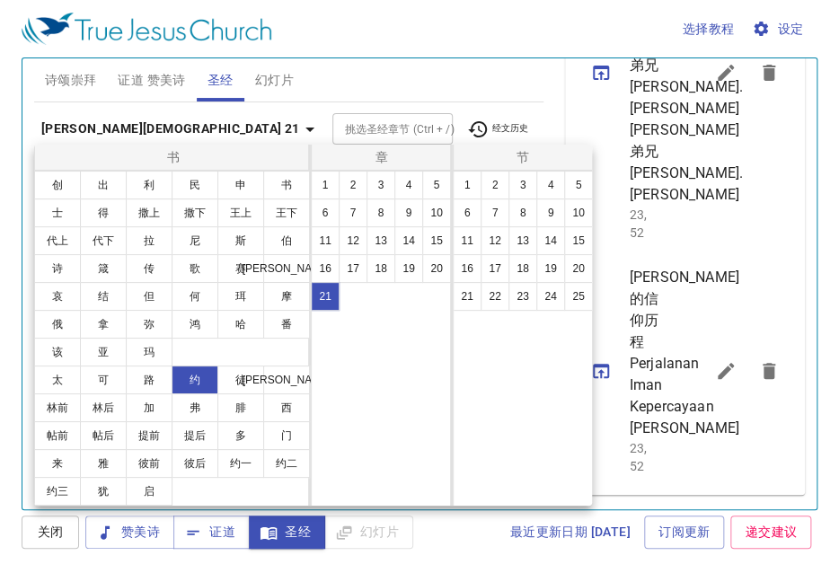
scroll to position [0, 0]
click at [464, 185] on button "1" at bounding box center [467, 185] width 29 height 29
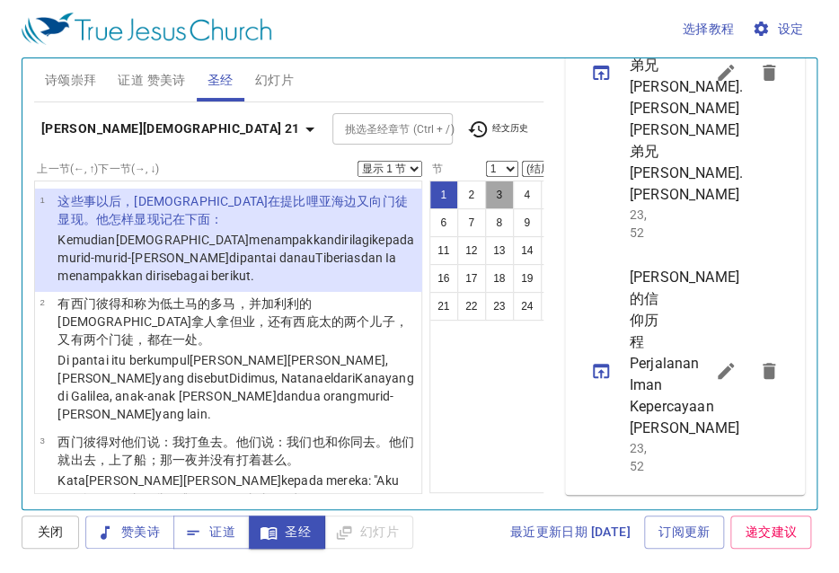
click at [485, 196] on button "3" at bounding box center [499, 195] width 29 height 29
select select "3"
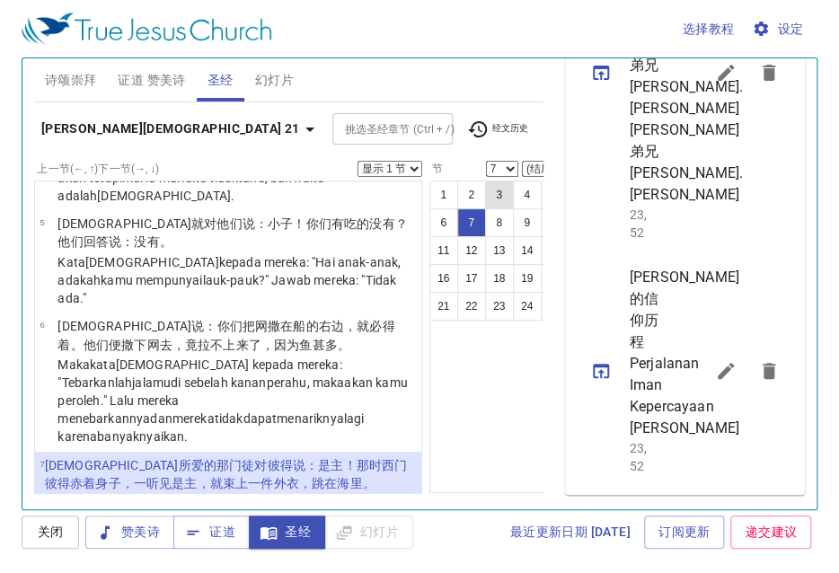
scroll to position [579, 0]
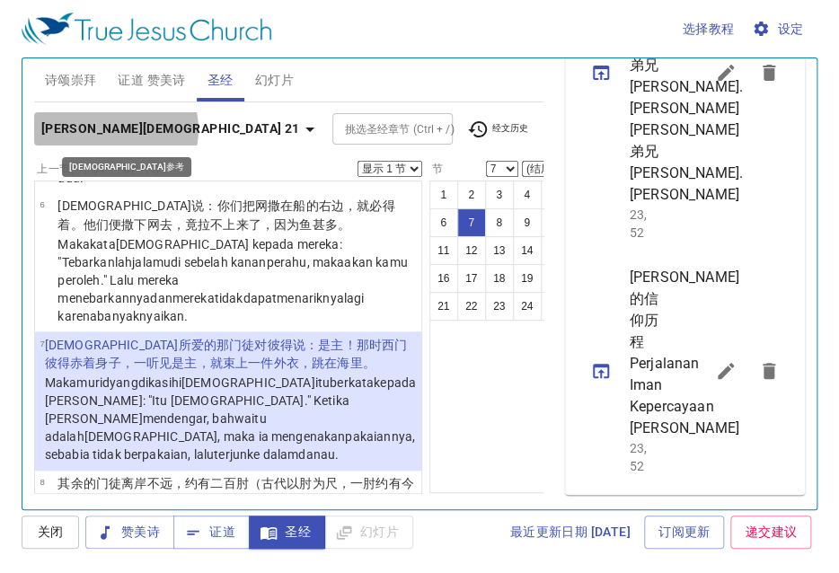
click at [299, 129] on icon "button" at bounding box center [310, 130] width 22 height 22
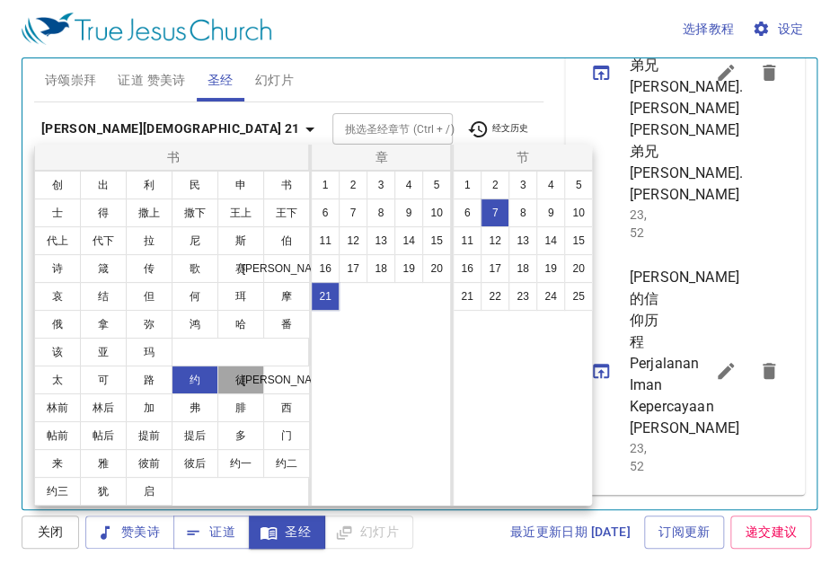
click at [238, 376] on button "徒" at bounding box center [240, 380] width 47 height 29
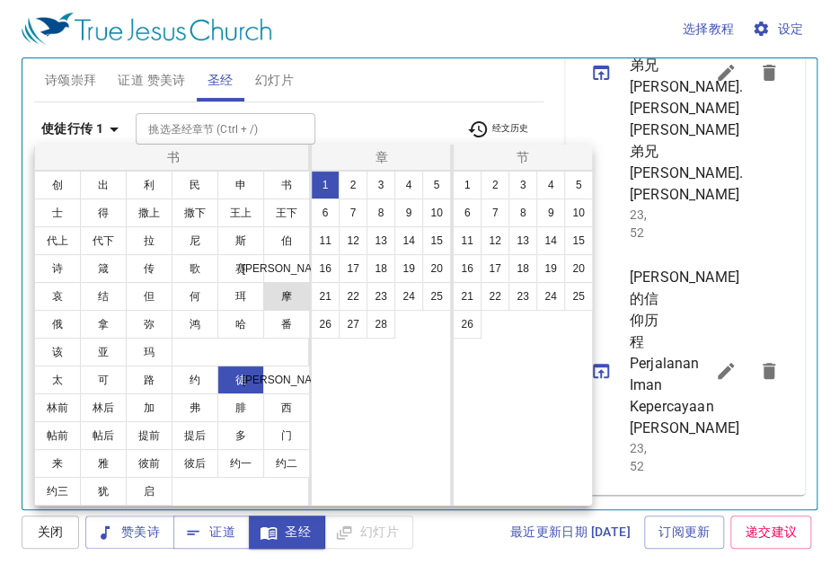
scroll to position [0, 0]
click at [349, 179] on button "2" at bounding box center [353, 185] width 29 height 29
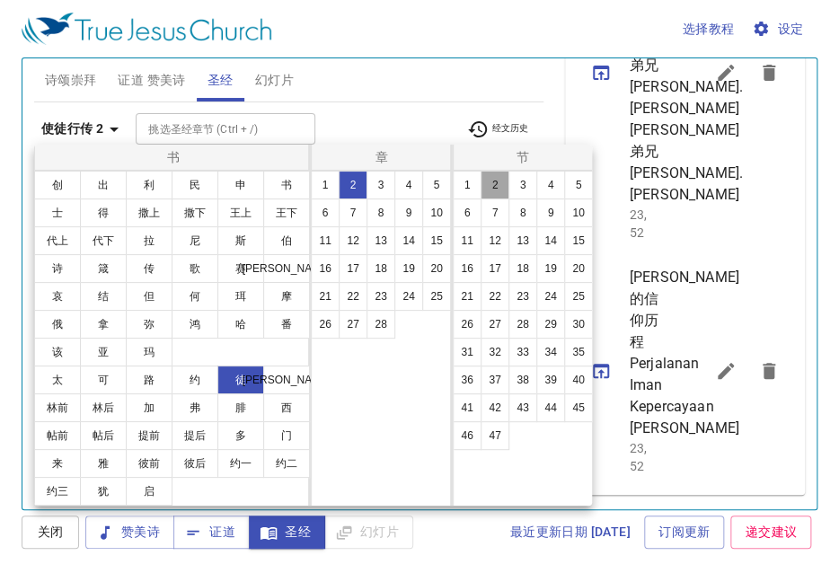
click at [489, 184] on button "2" at bounding box center [495, 185] width 29 height 29
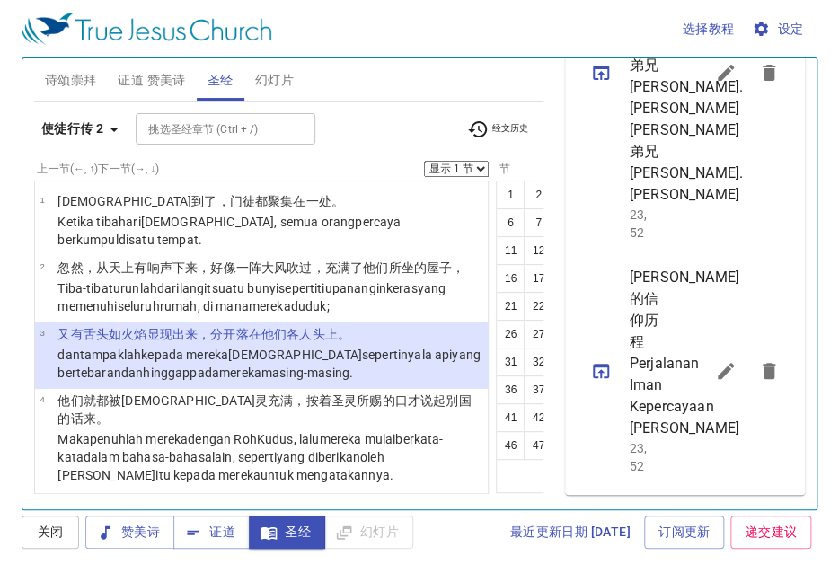
scroll to position [164, 0]
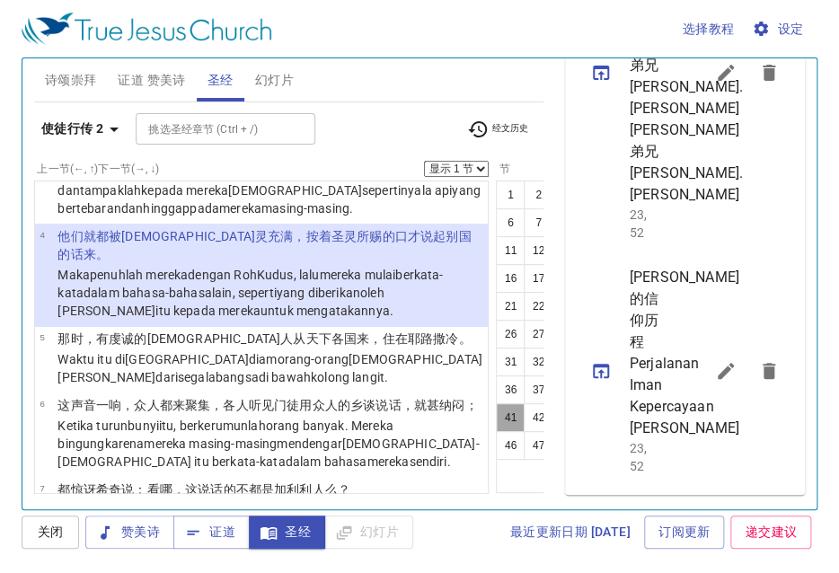
click at [496, 416] on button "41" at bounding box center [510, 417] width 29 height 29
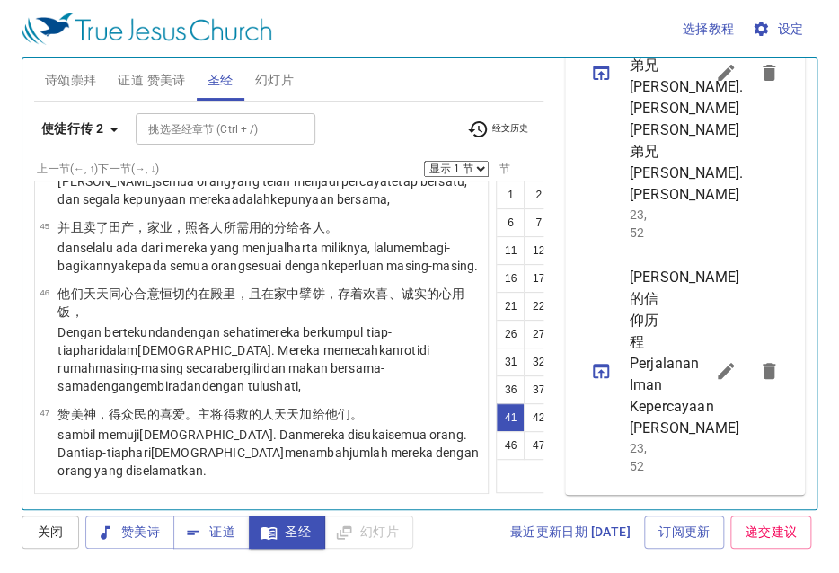
click at [607, 385] on button "40" at bounding box center [621, 390] width 29 height 29
select select "40"
click at [86, 136] on b "使徒行传 2" at bounding box center [72, 129] width 62 height 22
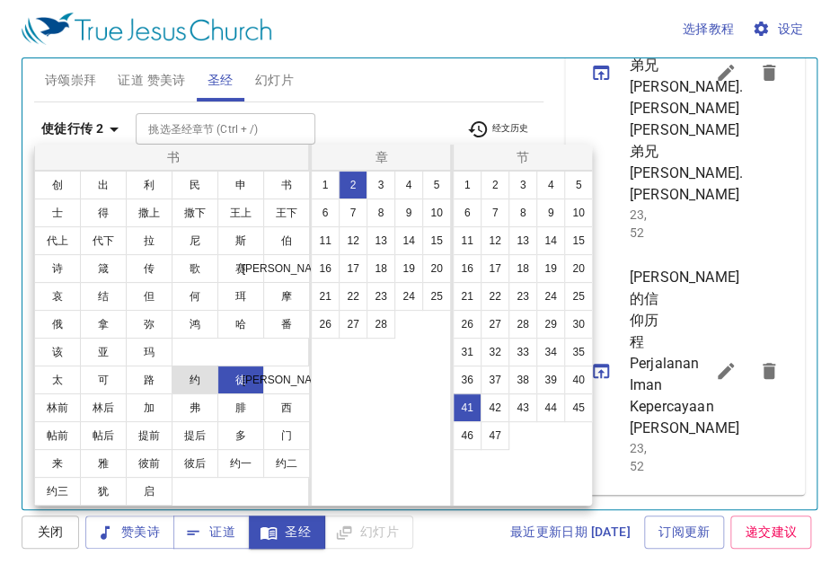
click at [192, 376] on button "约" at bounding box center [195, 380] width 47 height 29
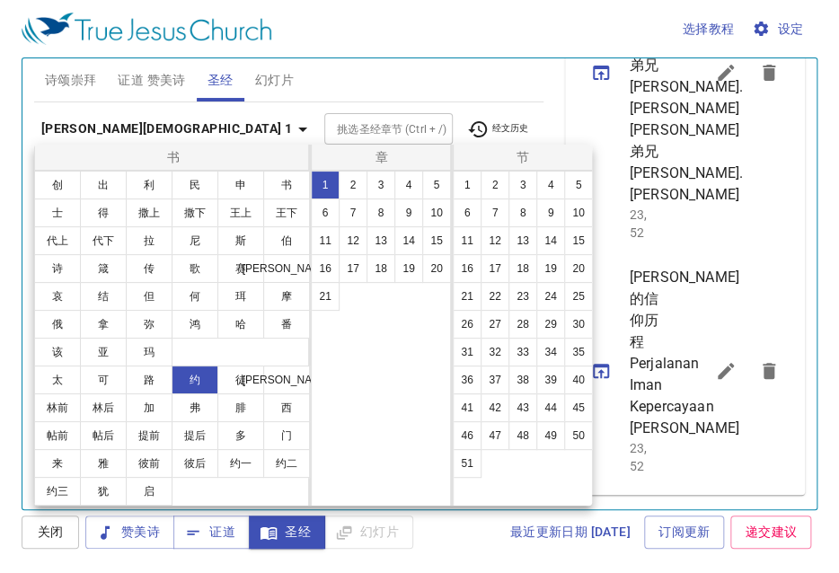
scroll to position [0, 0]
click at [397, 245] on button "14" at bounding box center [408, 240] width 29 height 29
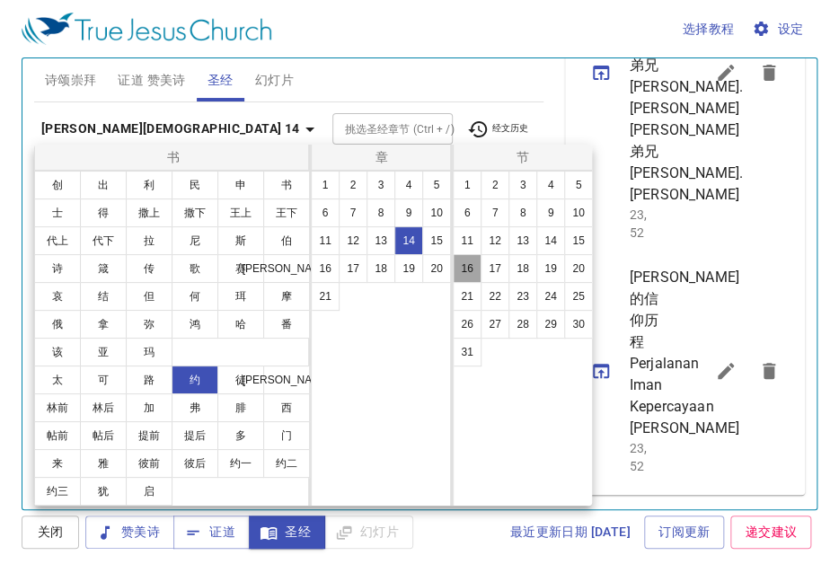
click at [477, 263] on button "16" at bounding box center [467, 268] width 29 height 29
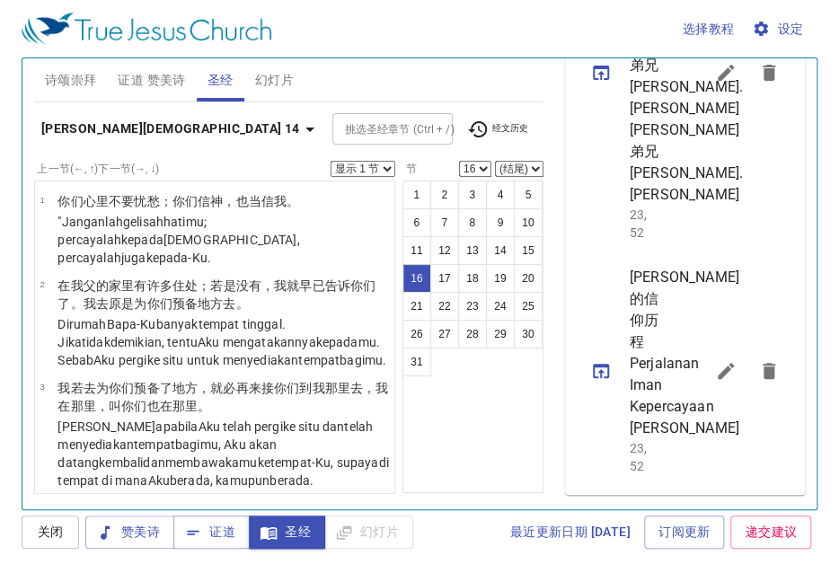
scroll to position [1420, 0]
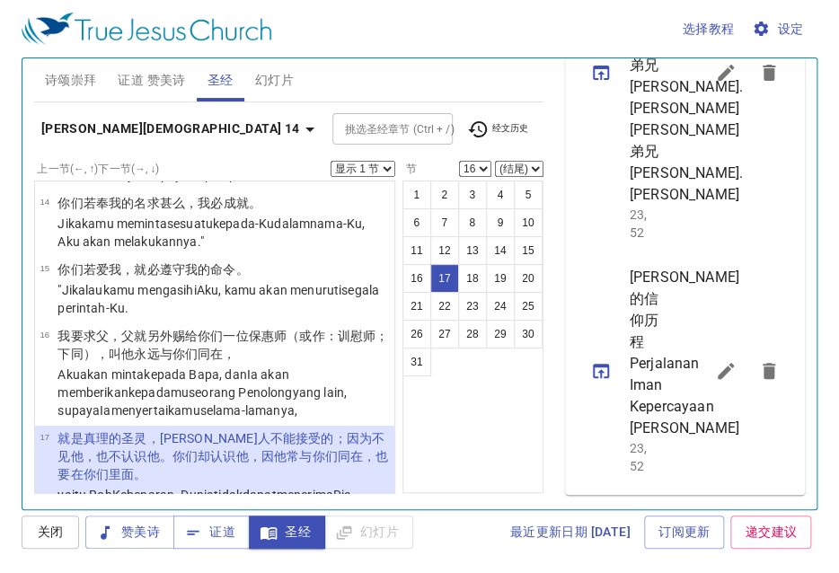
select select "17"
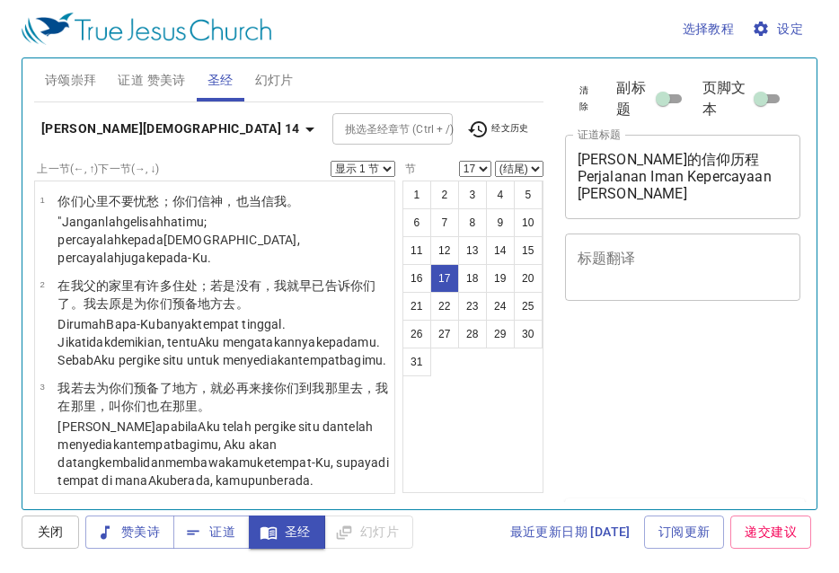
select select "17"
